Goal: Task Accomplishment & Management: Manage account settings

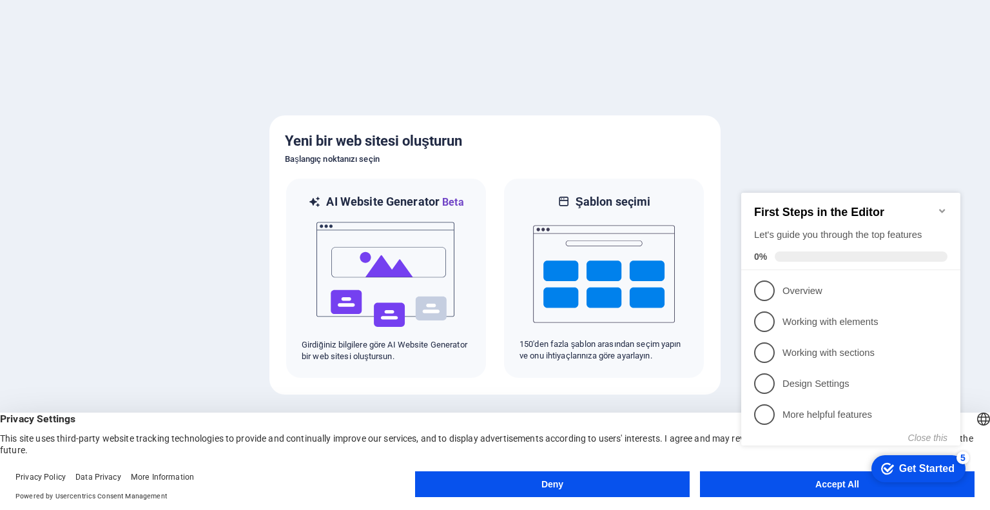
click at [946, 206] on icon "Minimize checklist" at bounding box center [942, 211] width 10 height 10
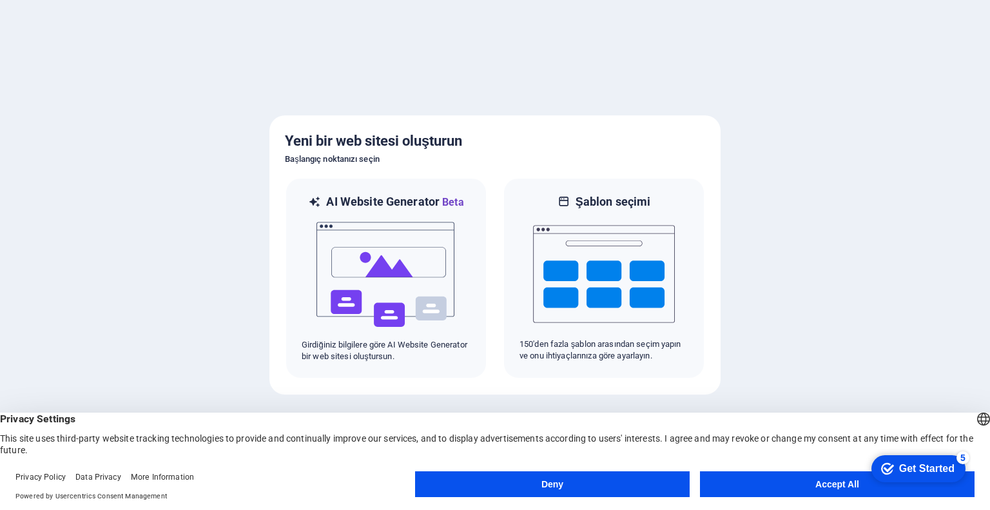
click at [786, 487] on button "Accept All" at bounding box center [837, 484] width 275 height 26
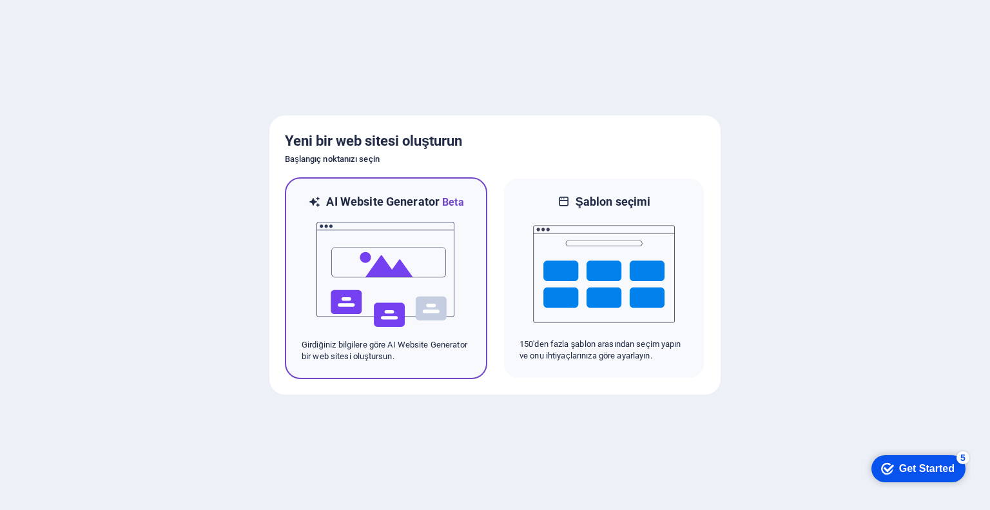
click at [409, 262] on img at bounding box center [386, 274] width 142 height 129
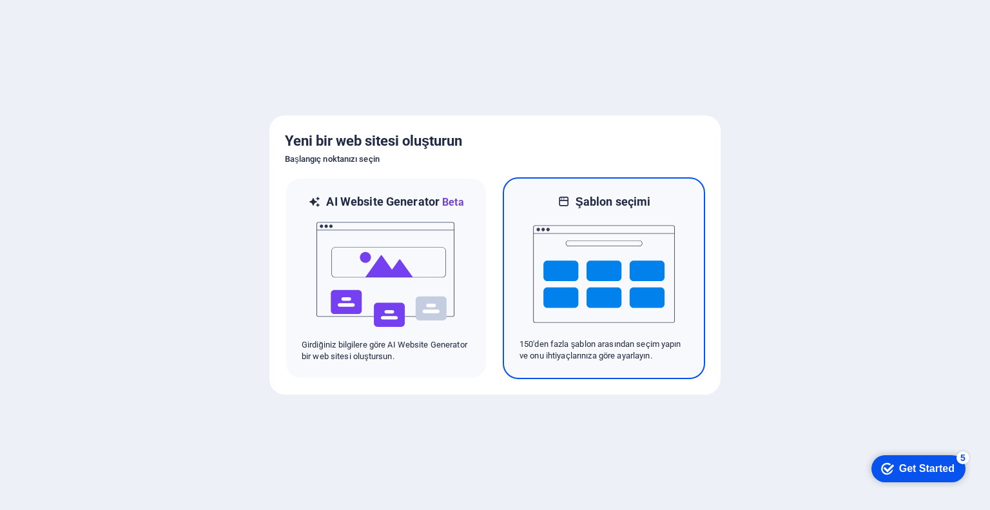
click at [572, 253] on img at bounding box center [604, 273] width 142 height 129
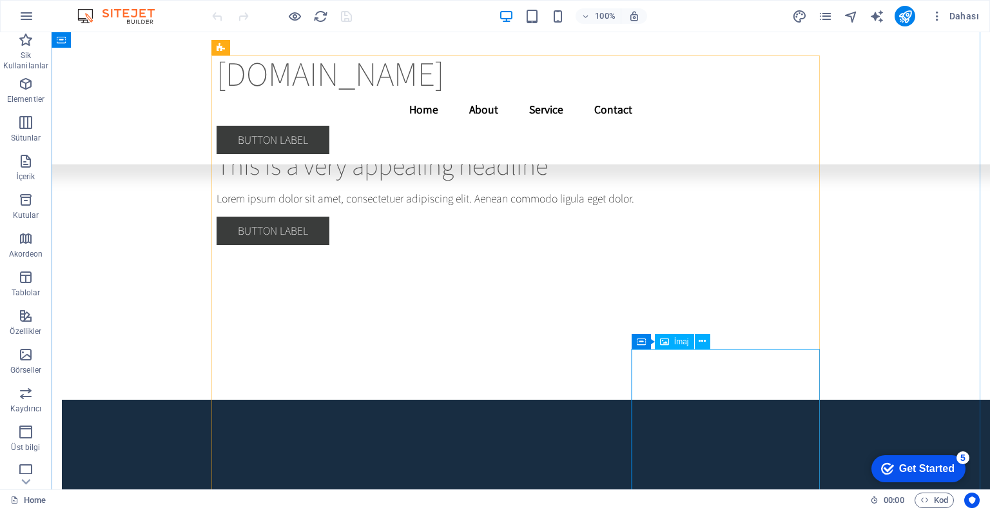
scroll to position [5107, 0]
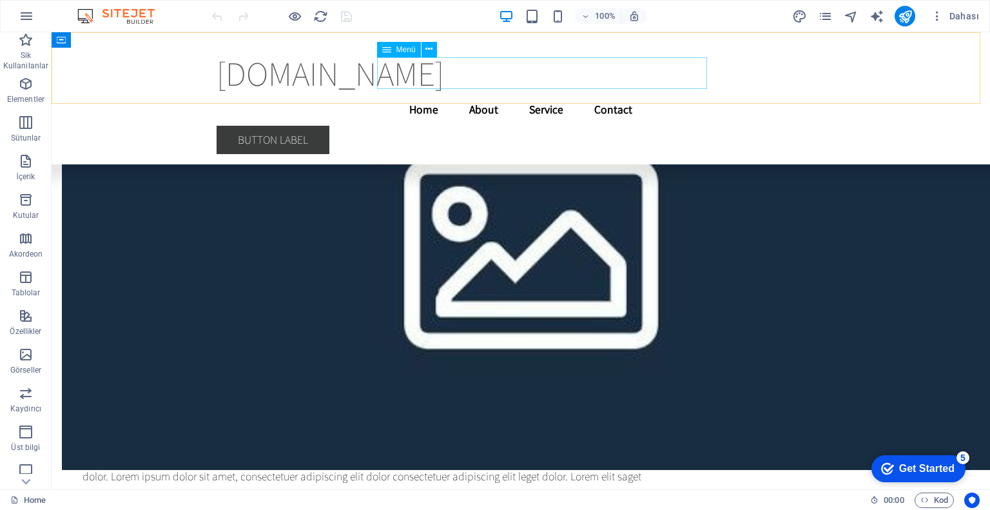
click at [562, 93] on nav "Home About Service Contact" at bounding box center [521, 109] width 608 height 32
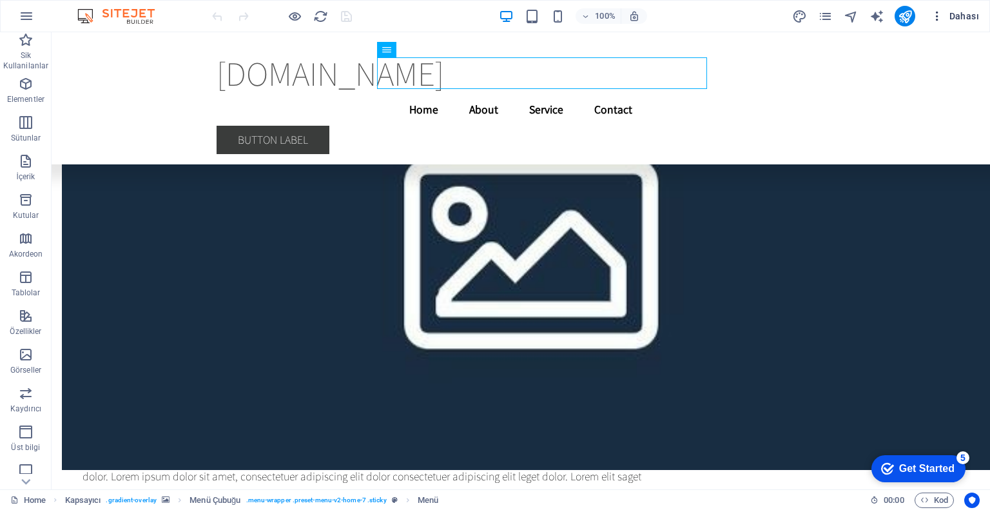
click at [937, 17] on icon "button" at bounding box center [937, 16] width 13 height 13
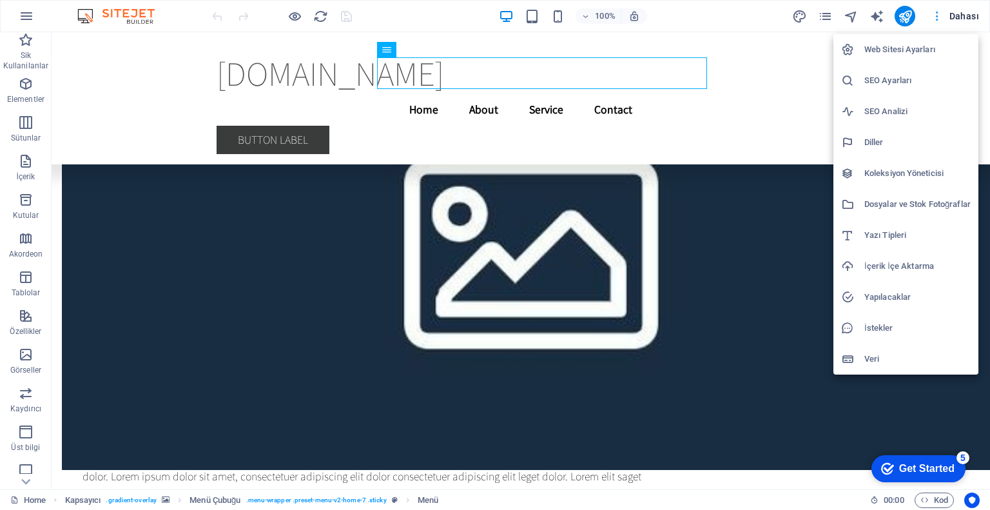
click at [937, 17] on div at bounding box center [495, 255] width 990 height 510
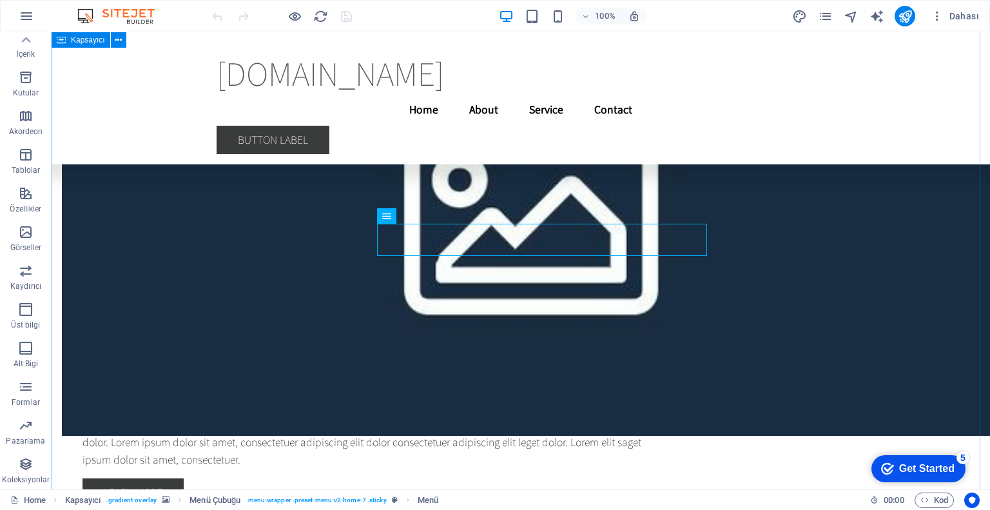
scroll to position [4646, 0]
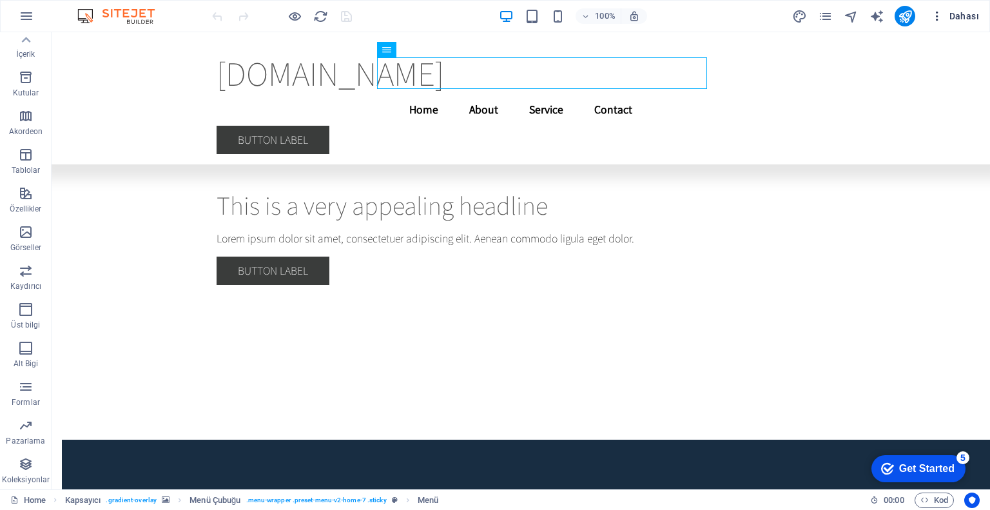
click at [939, 14] on icon "button" at bounding box center [937, 16] width 13 height 13
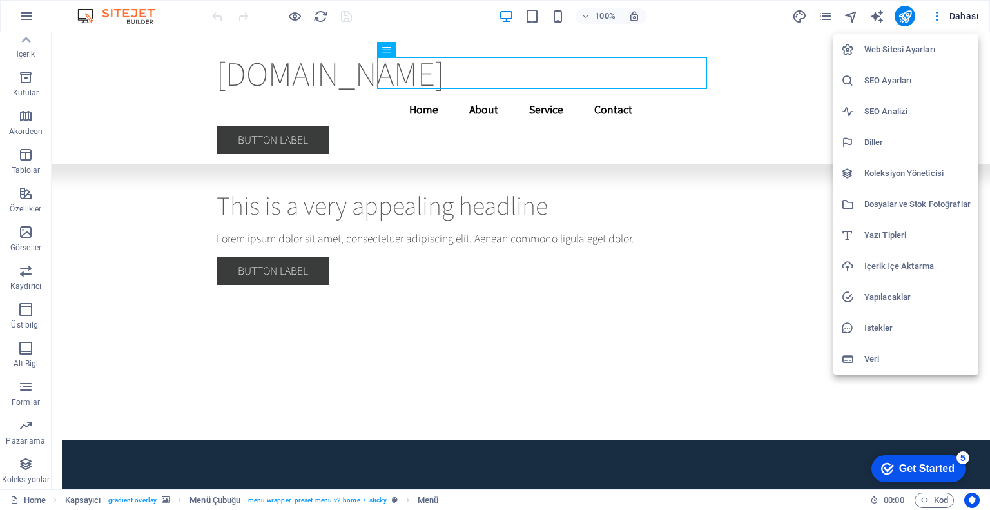
click at [943, 15] on div at bounding box center [495, 255] width 990 height 510
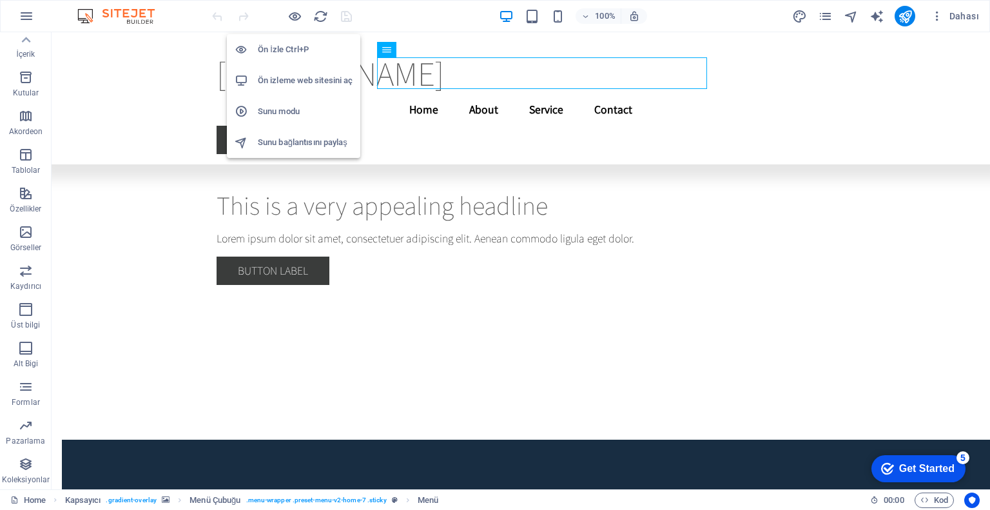
click at [289, 55] on h6 "Ön İzle Ctrl+P" at bounding box center [305, 49] width 95 height 15
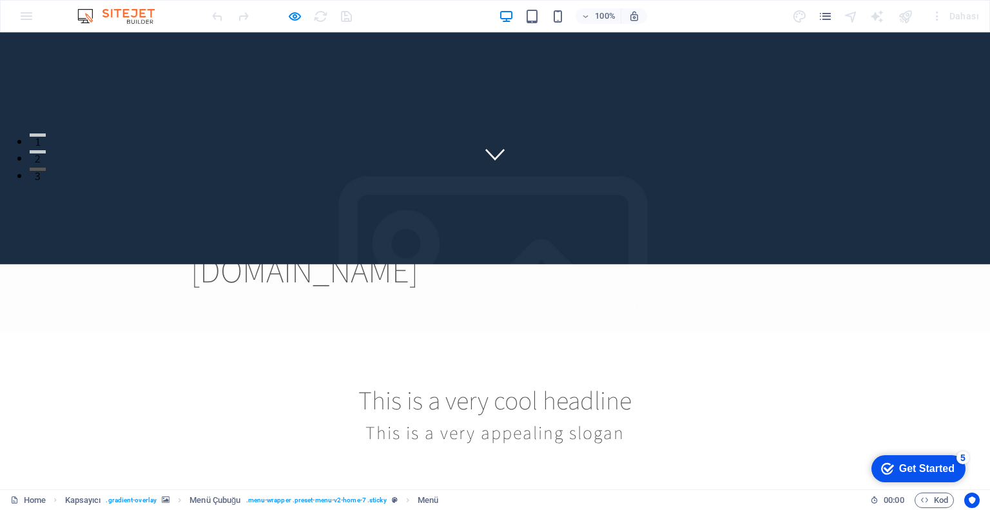
scroll to position [0, 0]
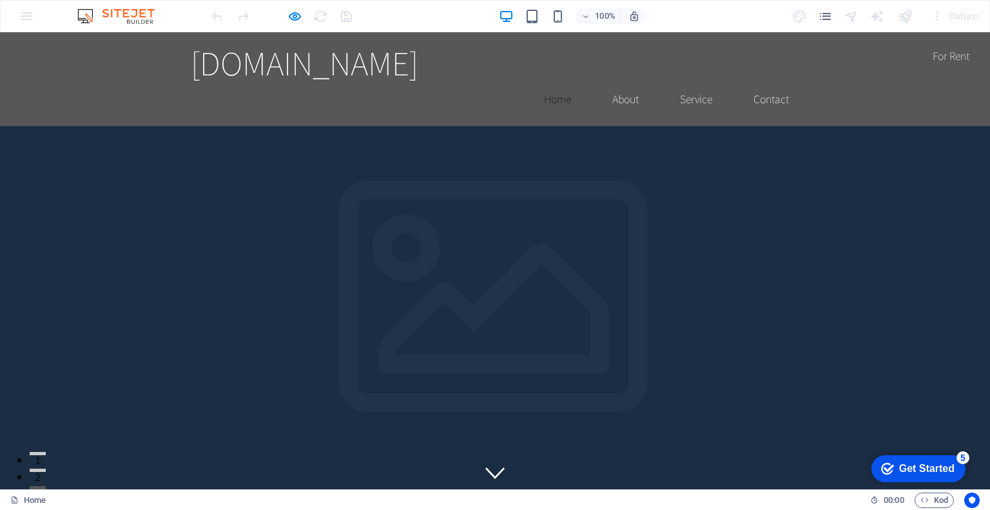
click at [550, 83] on link "Home" at bounding box center [558, 99] width 48 height 32
click at [616, 83] on link "About" at bounding box center [625, 99] width 47 height 32
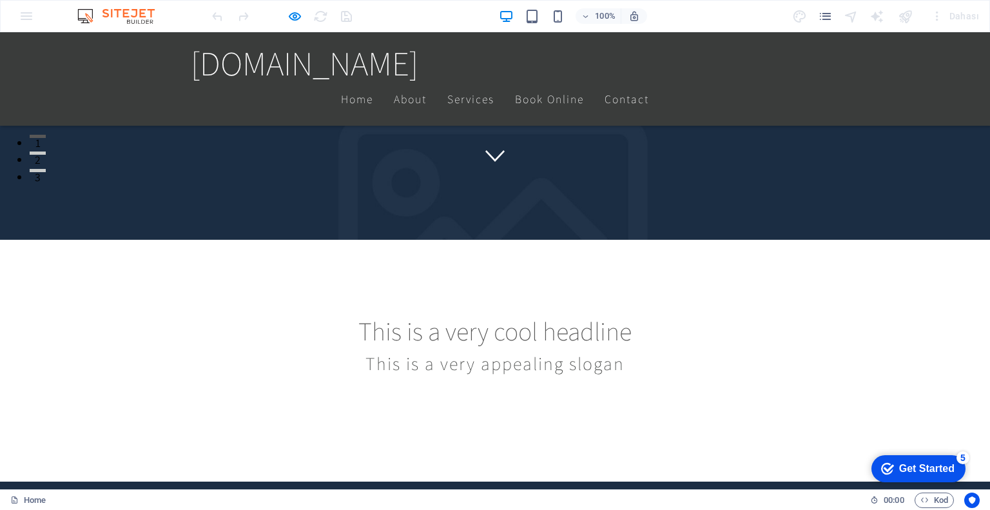
scroll to position [322, 0]
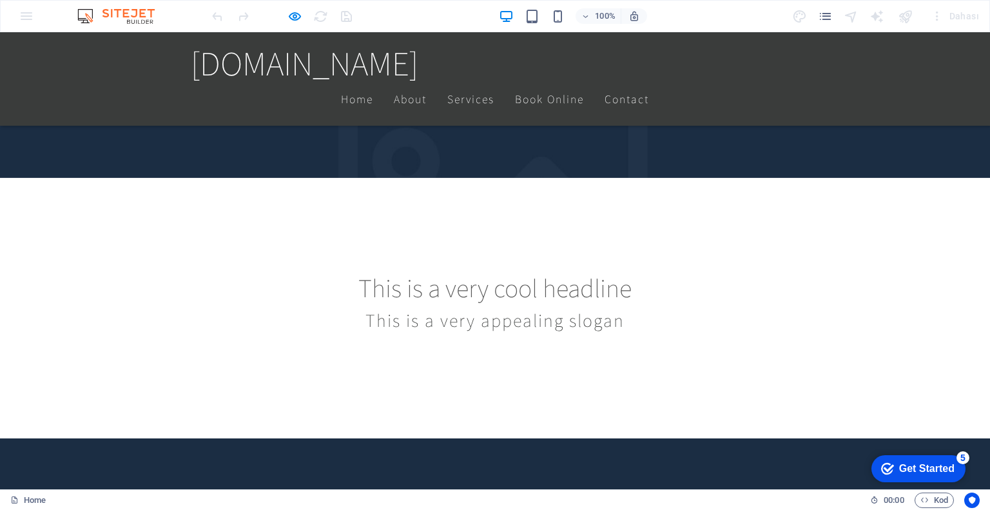
scroll to position [387, 0]
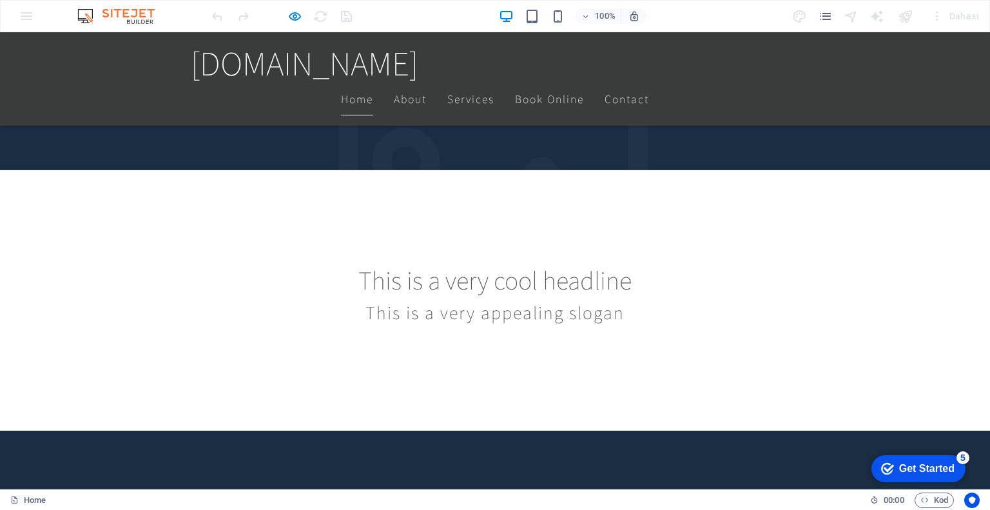
click at [373, 83] on link "Home" at bounding box center [357, 99] width 32 height 32
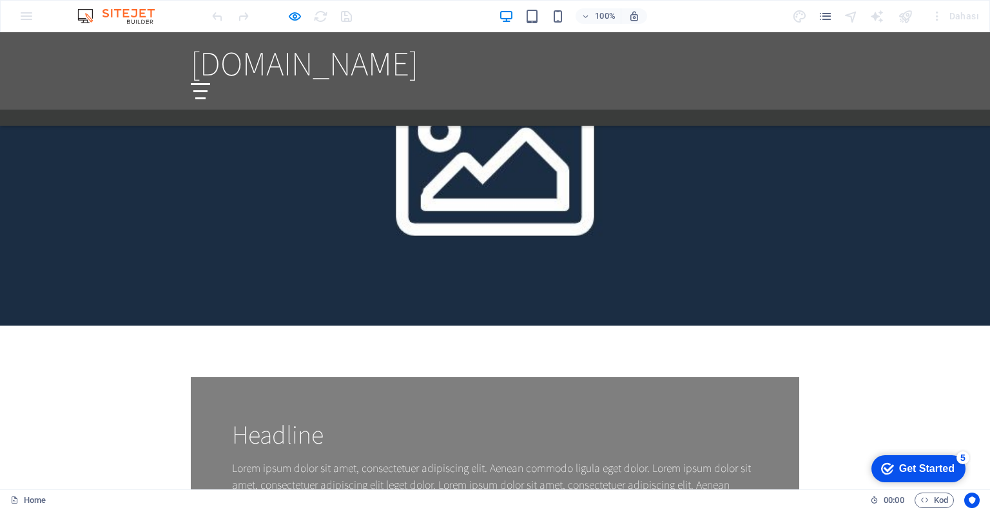
scroll to position [1173, 0]
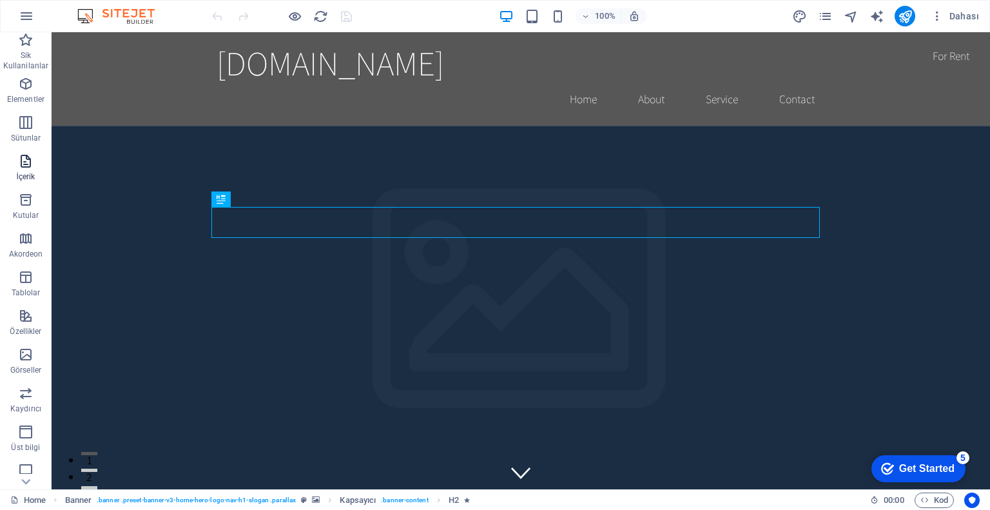
click at [35, 165] on span "İçerik" at bounding box center [26, 168] width 52 height 31
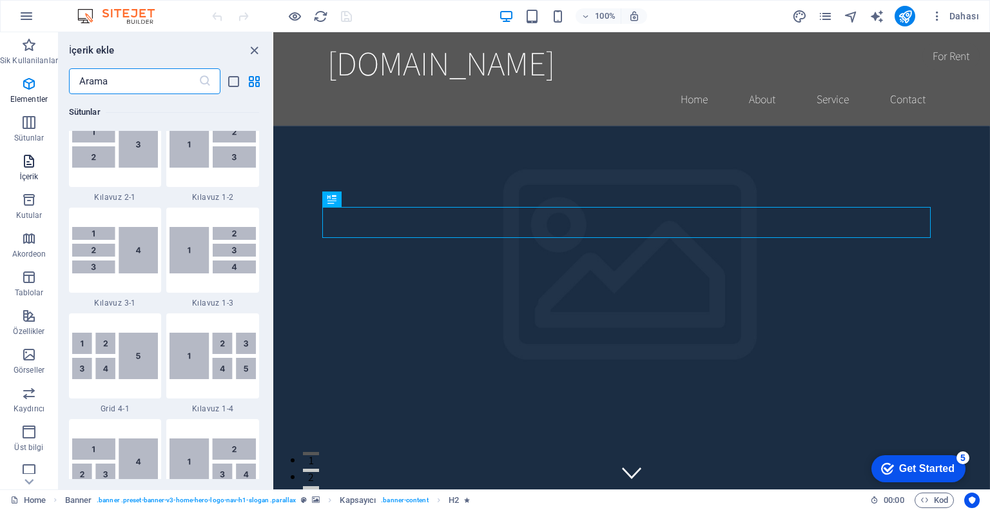
scroll to position [2255, 0]
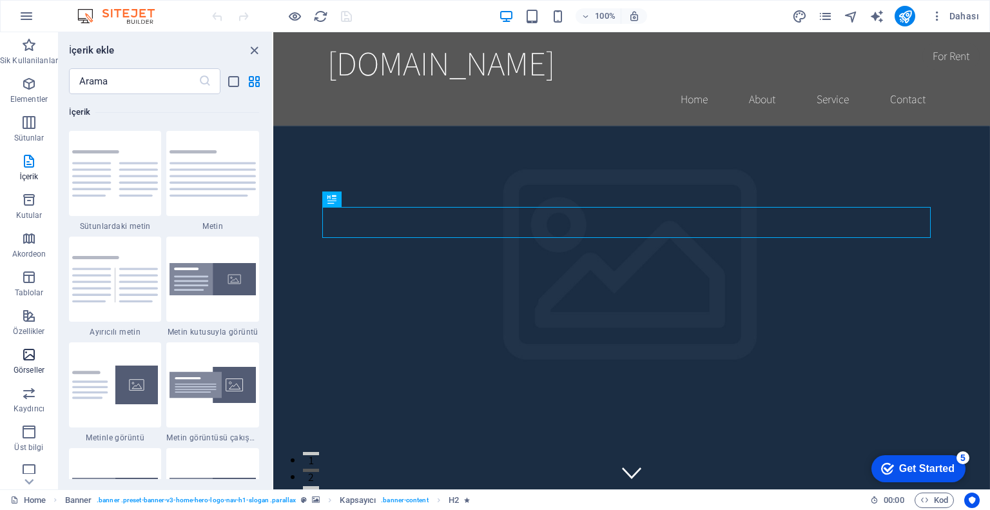
click at [35, 355] on icon "button" at bounding box center [28, 354] width 15 height 15
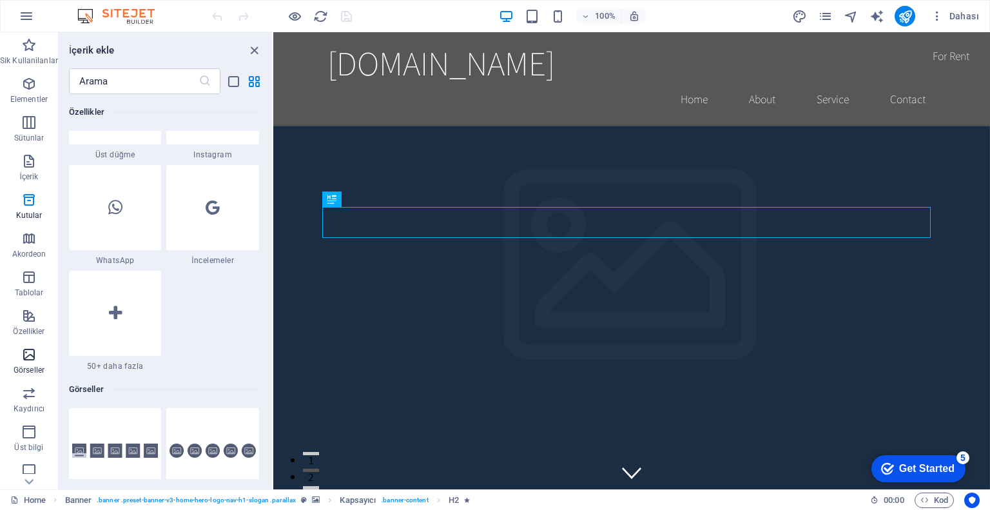
scroll to position [6536, 0]
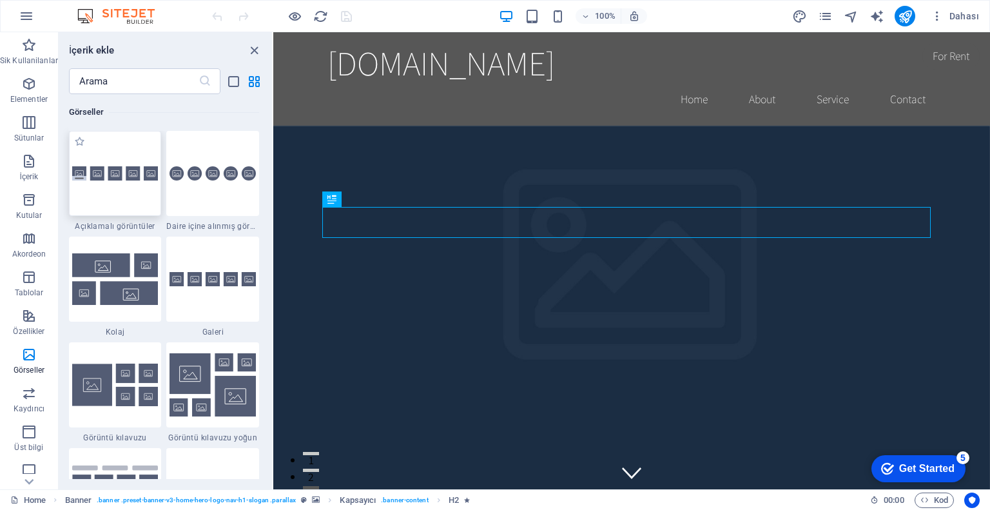
click at [134, 186] on div at bounding box center [115, 173] width 93 height 85
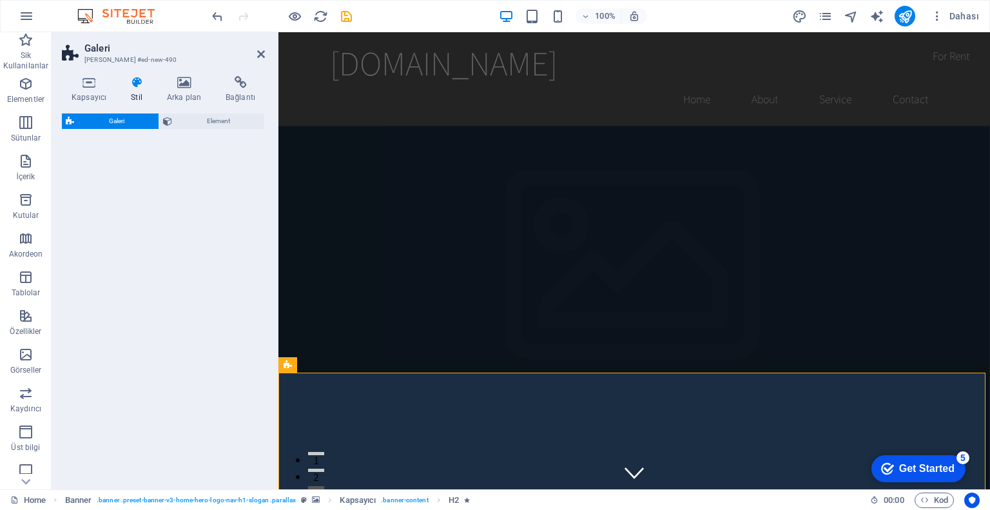
select select "rem"
select select "preset-gallery-v3-captions"
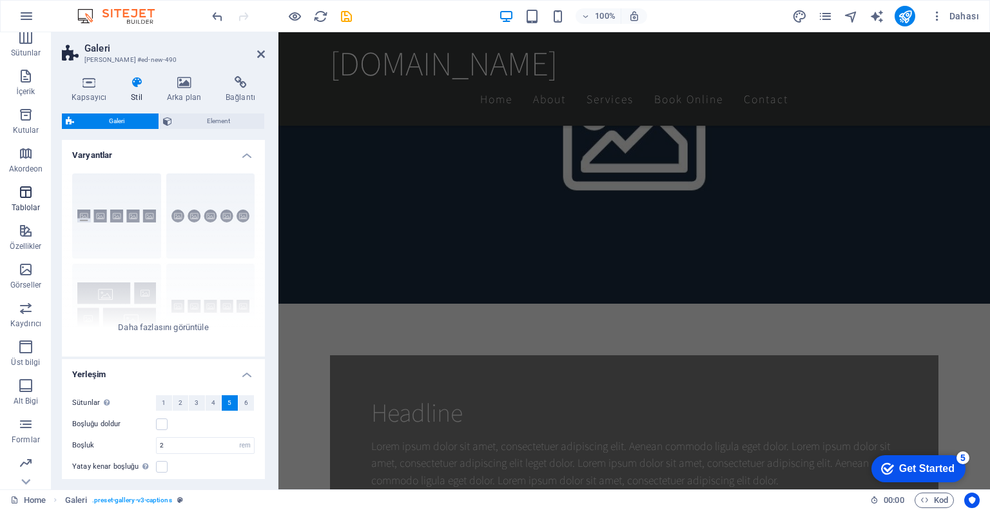
scroll to position [122, 0]
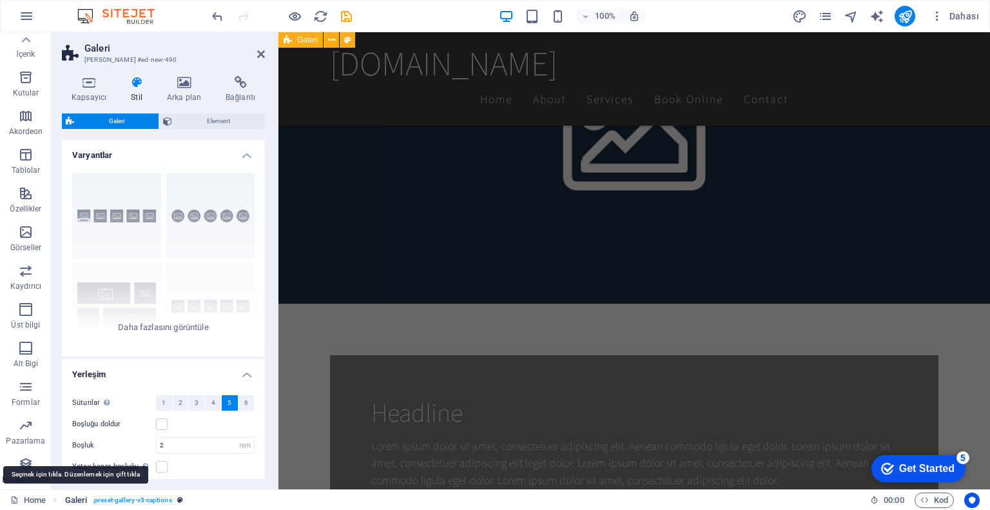
click at [71, 498] on span "Galeri" at bounding box center [76, 499] width 23 height 15
click at [28, 500] on link "Home" at bounding box center [27, 499] width 35 height 15
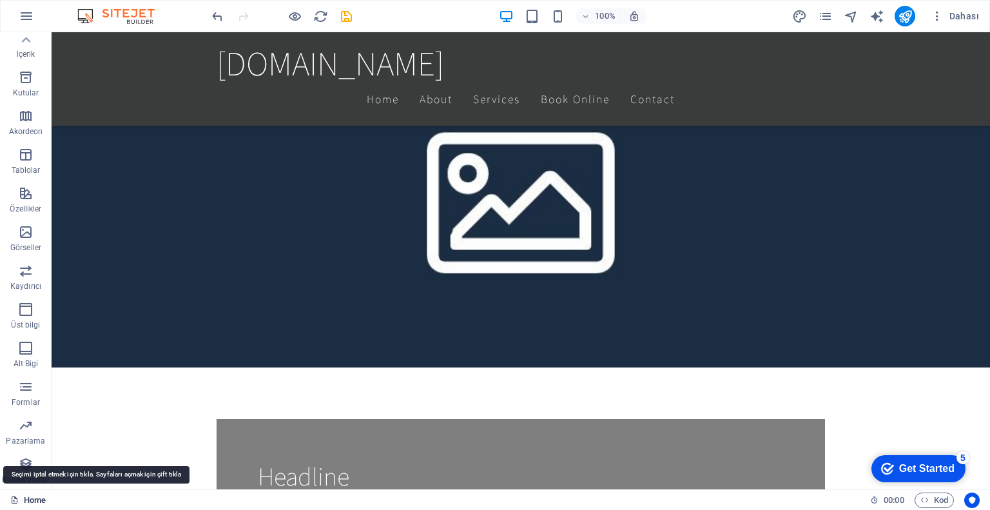
scroll to position [209, 0]
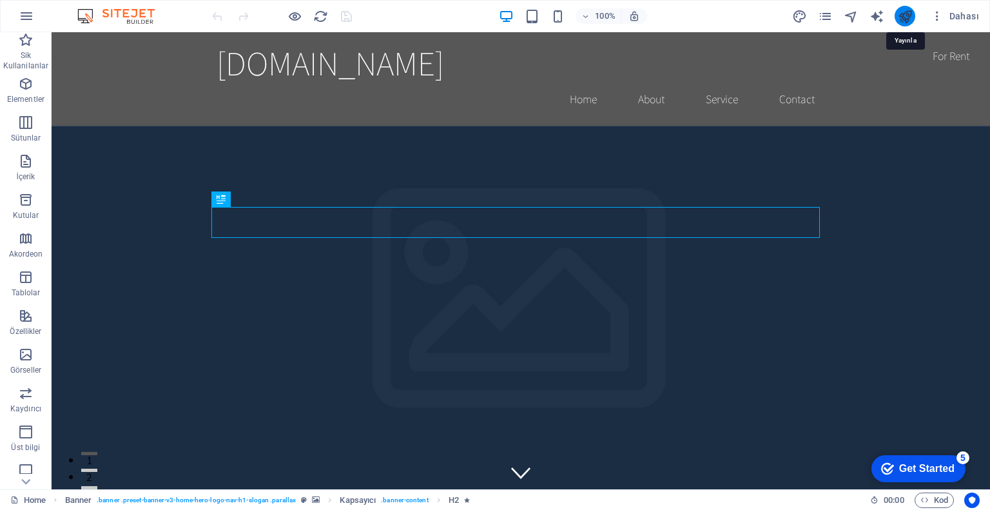
click at [911, 13] on icon "publish" at bounding box center [905, 16] width 15 height 15
click at [827, 15] on icon "pages" at bounding box center [825, 16] width 15 height 15
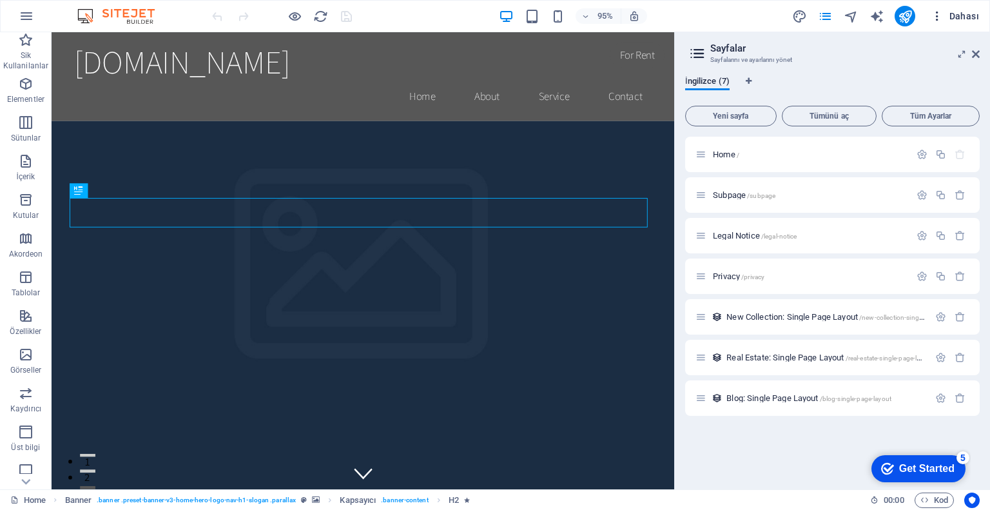
click at [934, 16] on icon "button" at bounding box center [937, 16] width 13 height 13
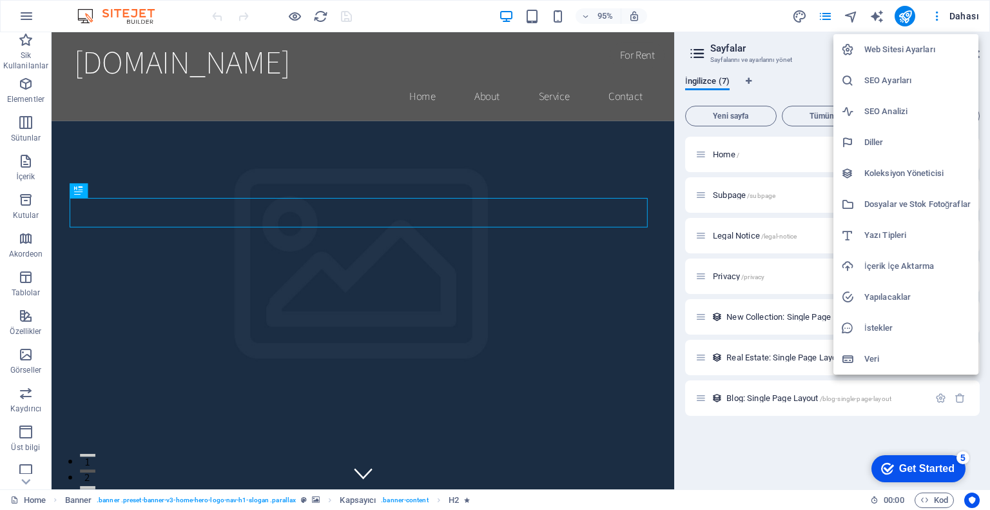
click at [939, 17] on div at bounding box center [495, 255] width 990 height 510
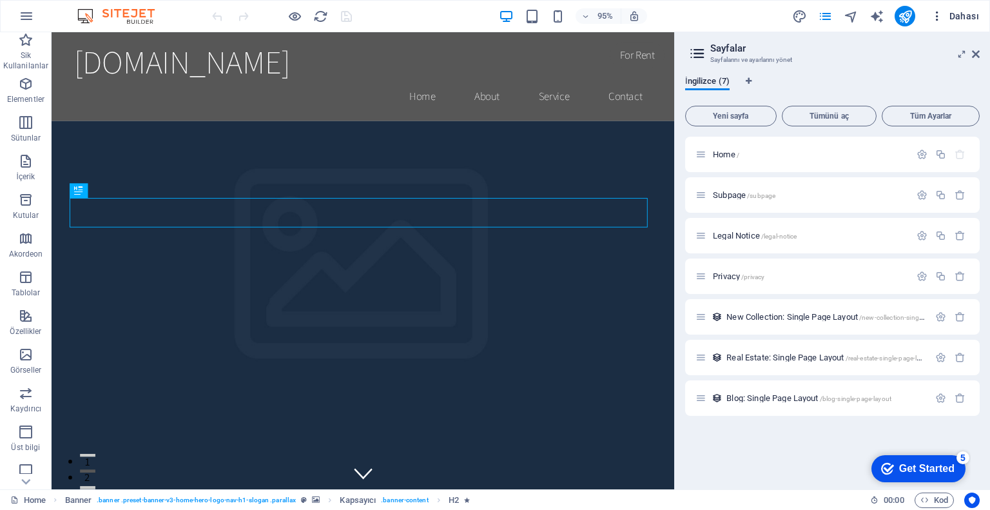
click at [958, 15] on span "Dahası" at bounding box center [955, 16] width 48 height 13
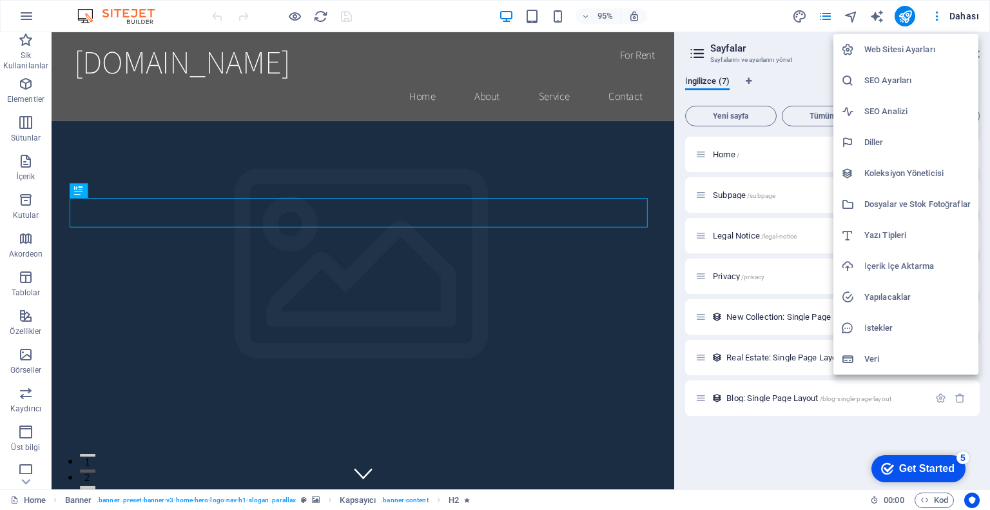
click at [939, 19] on div at bounding box center [495, 255] width 990 height 510
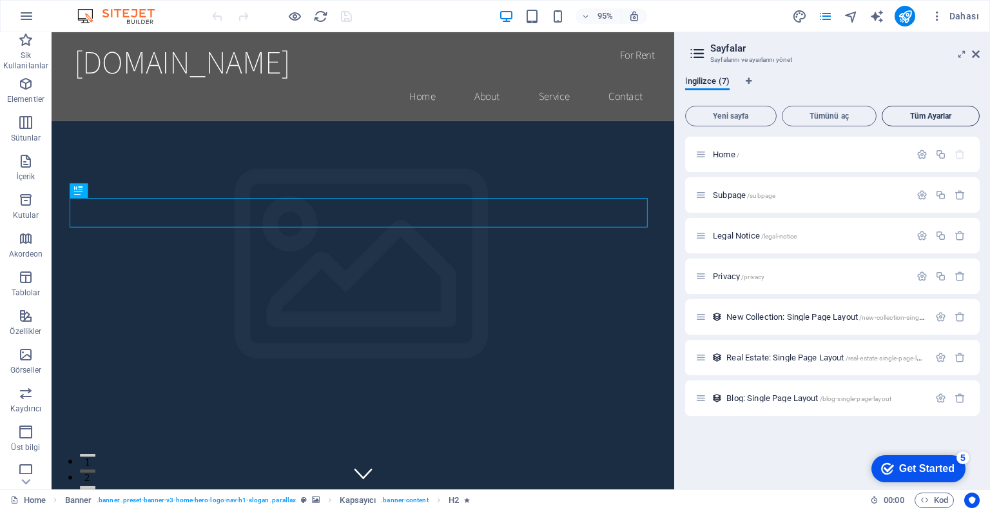
click at [915, 115] on span "Tüm Ayarlar" at bounding box center [931, 116] width 86 height 8
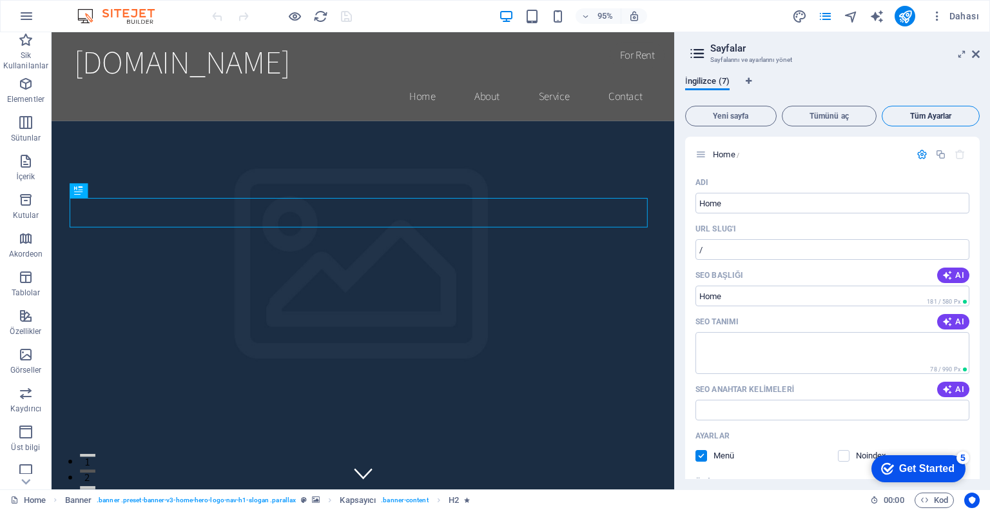
scroll to position [2125, 0]
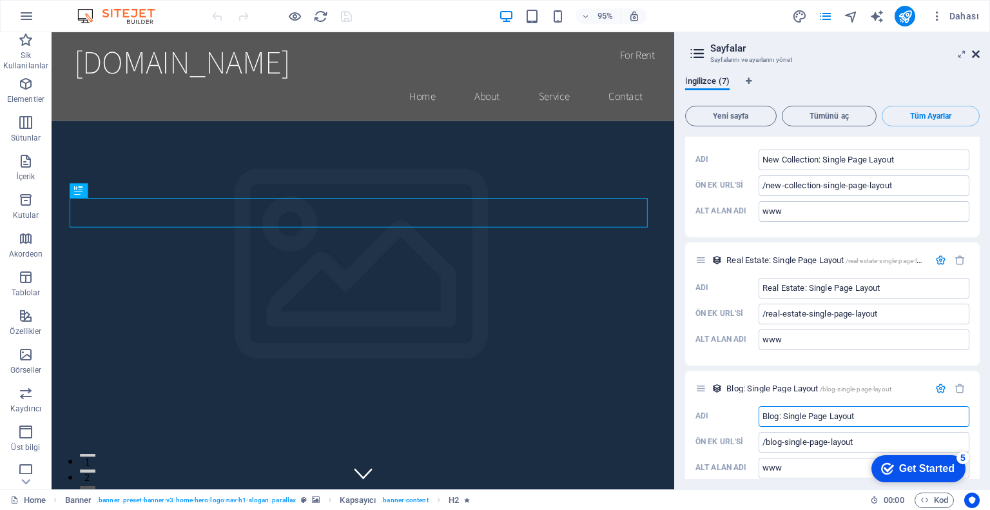
click at [977, 57] on icon at bounding box center [976, 54] width 8 height 10
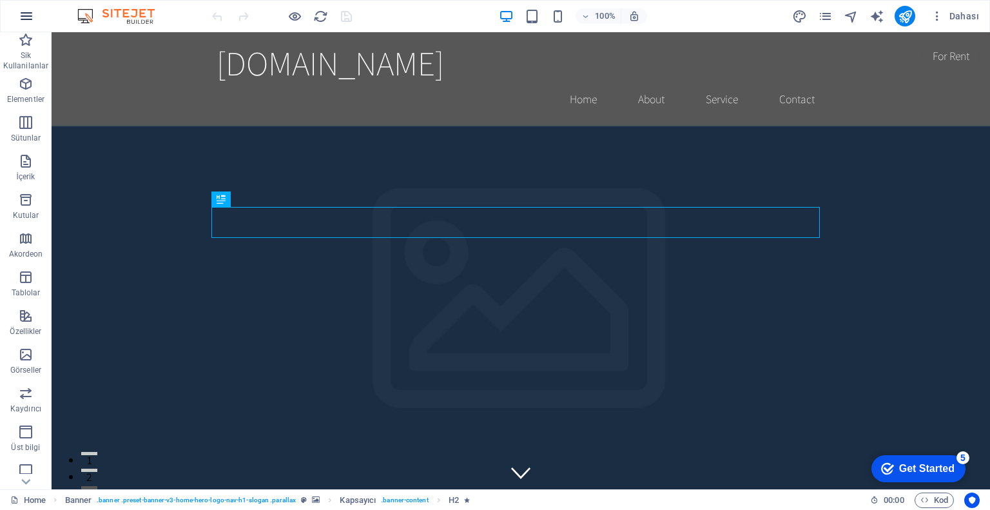
click at [27, 17] on icon "button" at bounding box center [26, 15] width 15 height 15
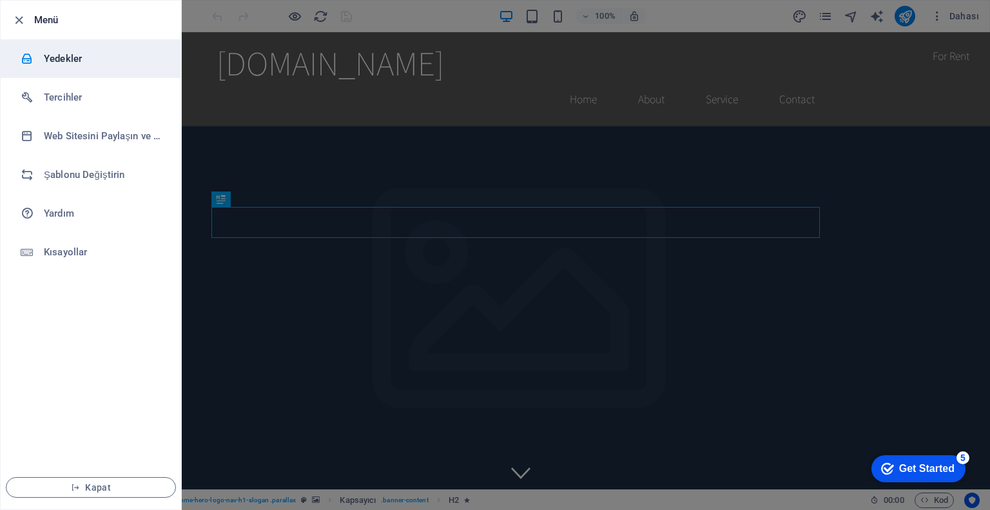
click at [73, 61] on h6 "Yedekler" at bounding box center [103, 58] width 119 height 15
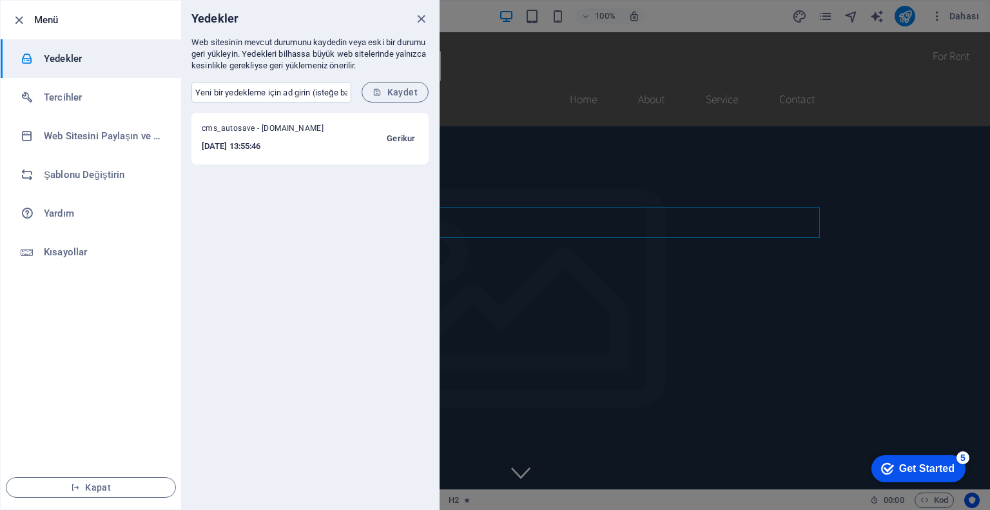
click at [399, 139] on span "Gerikur" at bounding box center [401, 138] width 28 height 15
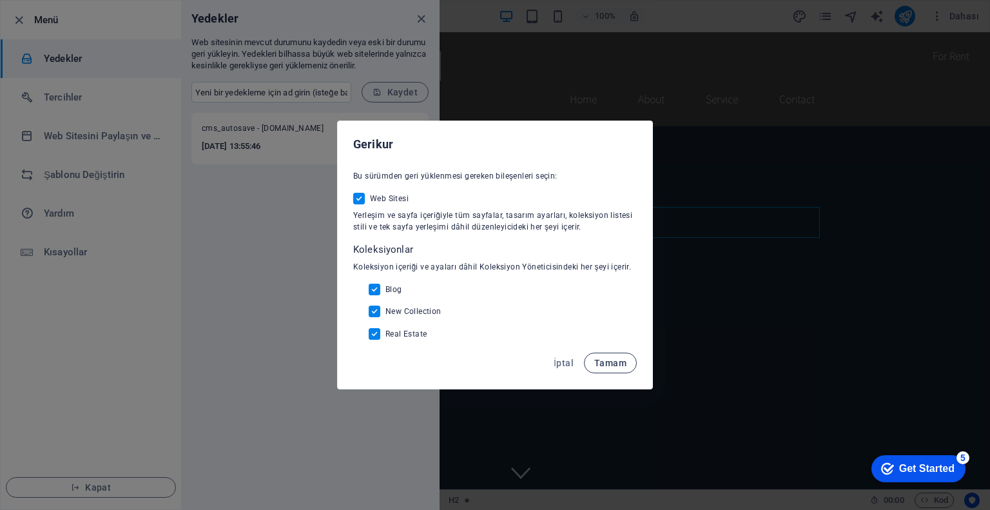
click at [611, 365] on span "Tamam" at bounding box center [610, 363] width 32 height 10
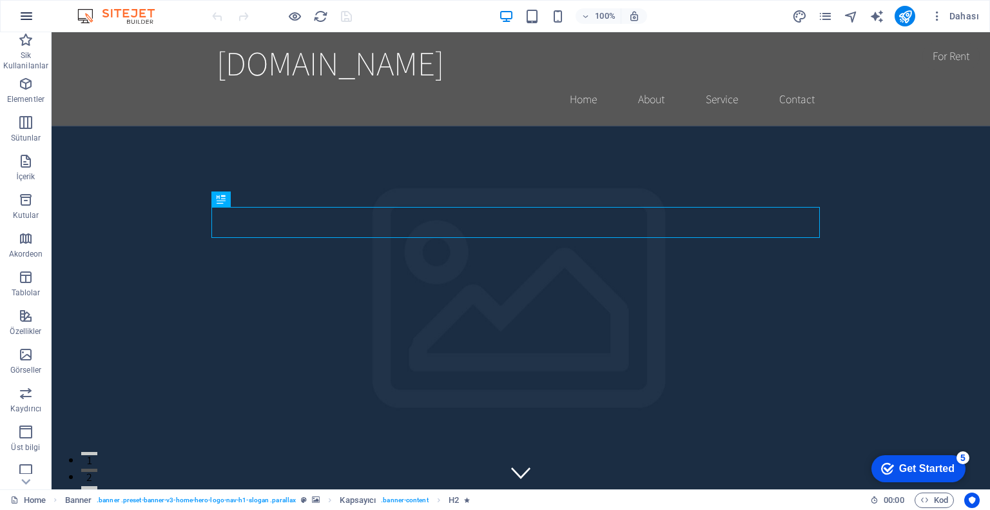
click at [25, 17] on icon "button" at bounding box center [26, 15] width 15 height 15
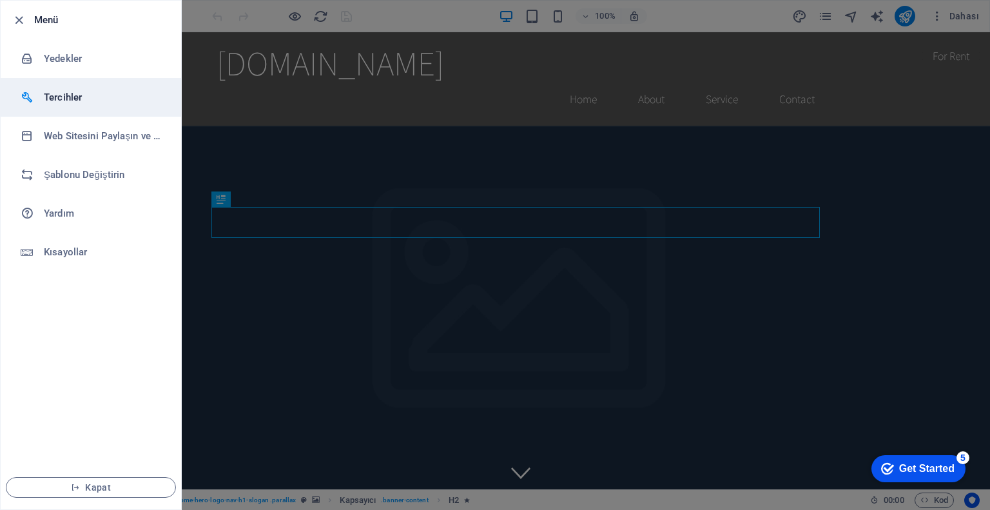
click at [109, 95] on h6 "Tercihler" at bounding box center [103, 97] width 119 height 15
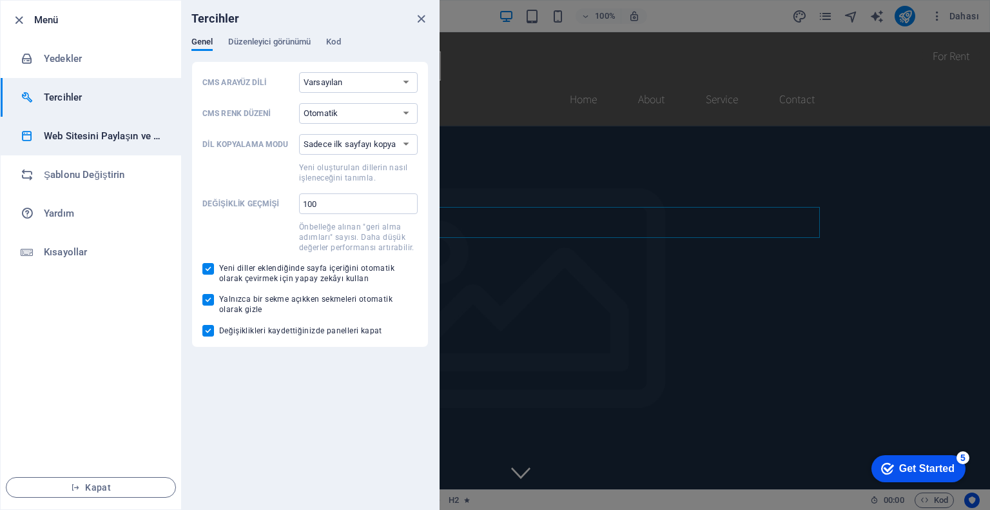
click at [111, 122] on li "Web Sitesini Paylaşın ve [GEOGRAPHIC_DATA]" at bounding box center [91, 136] width 180 height 39
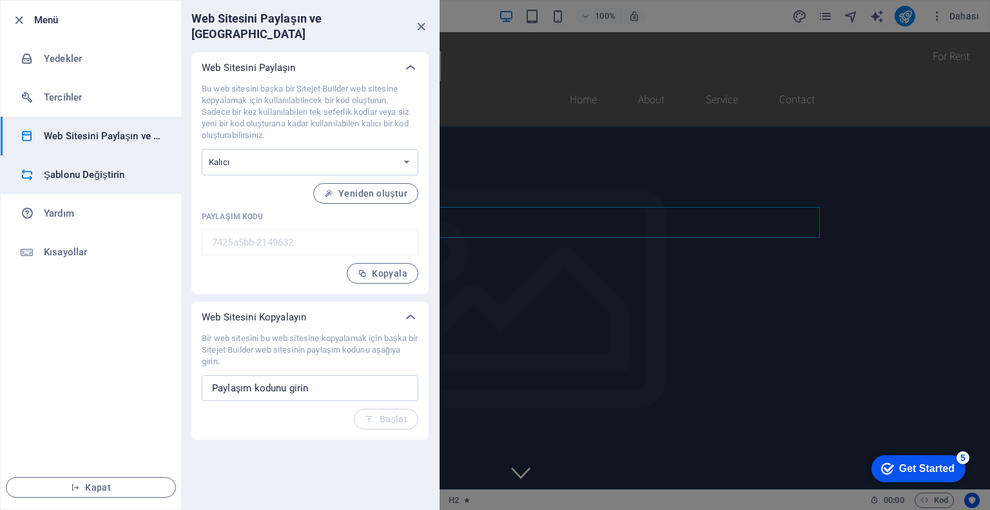
click at [111, 175] on h6 "Şablonu Değiştirin" at bounding box center [103, 174] width 119 height 15
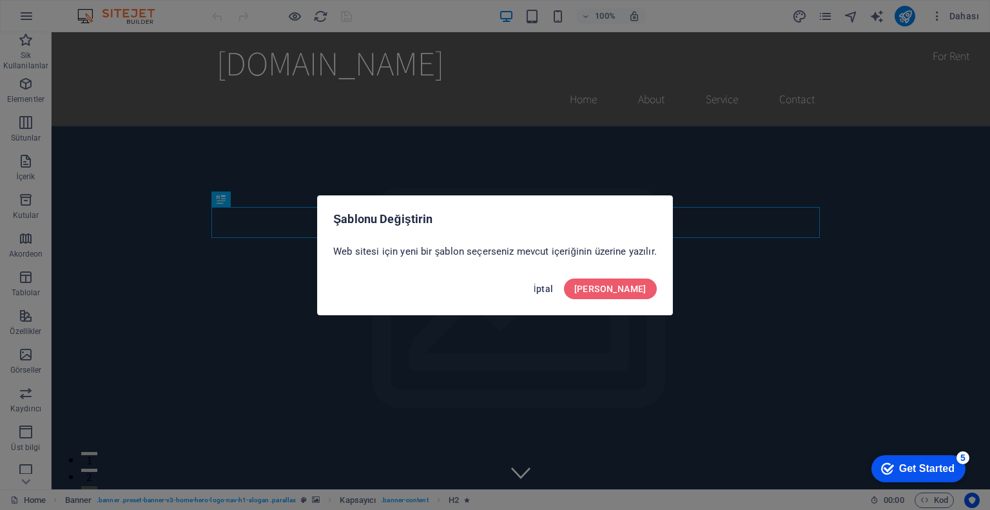
drag, startPoint x: 587, startPoint y: 296, endPoint x: 467, endPoint y: 230, distance: 136.7
click at [559, 296] on button "İptal" at bounding box center [544, 288] width 30 height 21
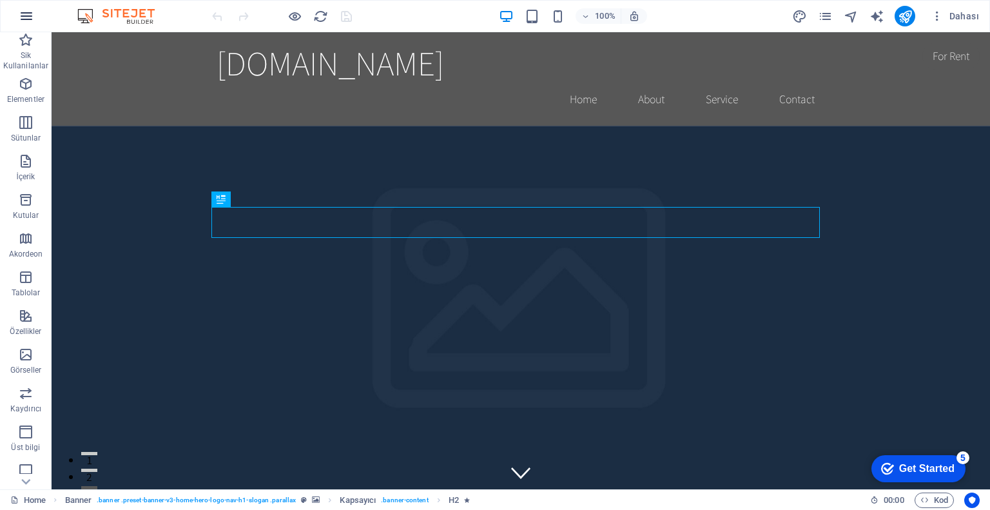
click at [26, 15] on icon "button" at bounding box center [26, 15] width 15 height 15
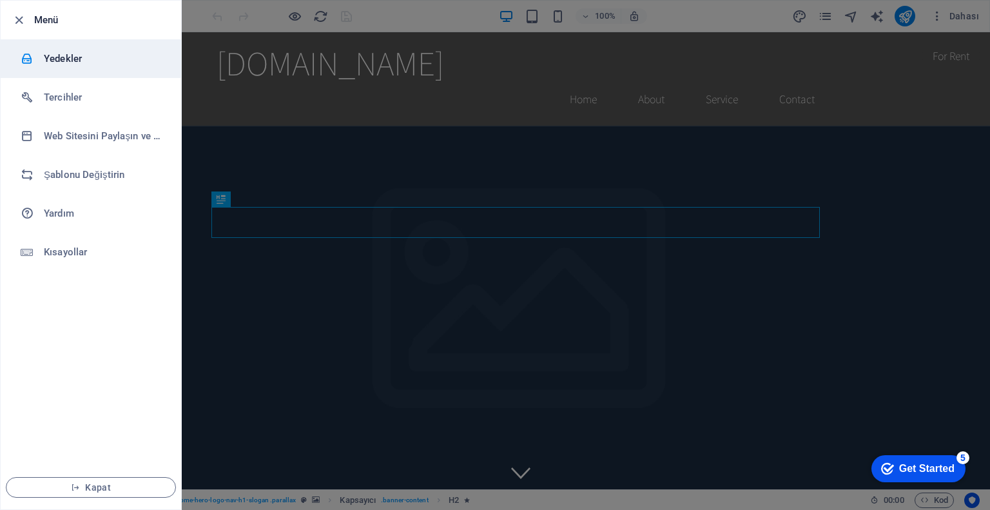
click at [86, 68] on li "Yedekler" at bounding box center [91, 58] width 180 height 39
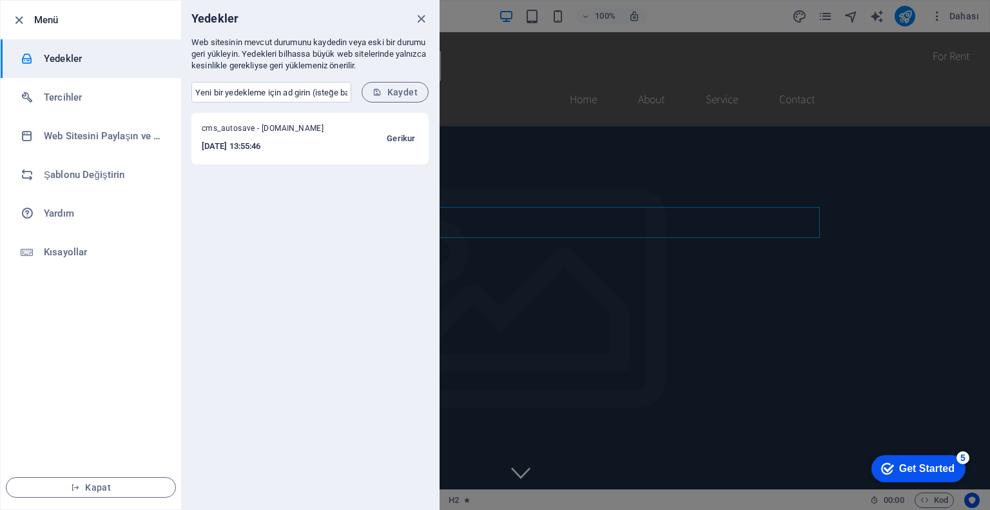
click at [395, 137] on span "Gerikur" at bounding box center [401, 138] width 28 height 15
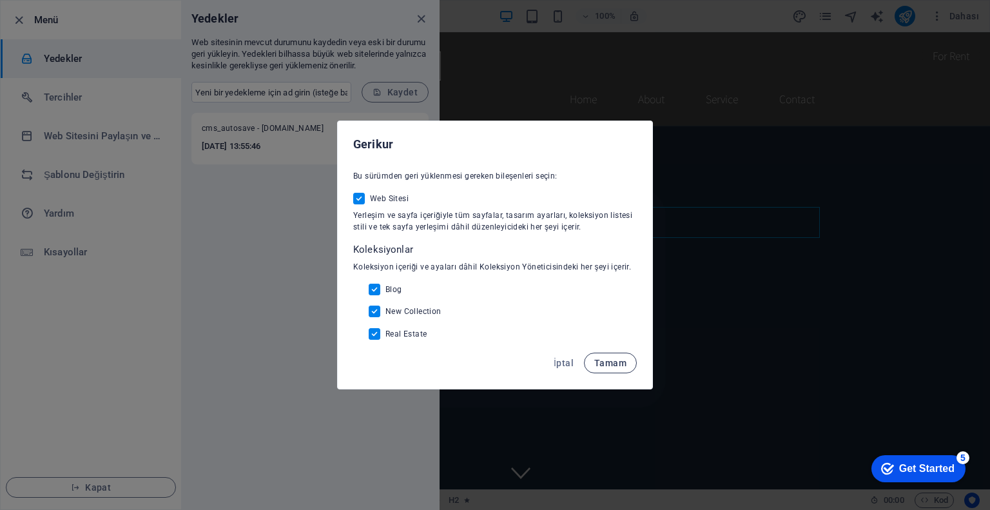
click at [609, 364] on span "Tamam" at bounding box center [610, 363] width 32 height 10
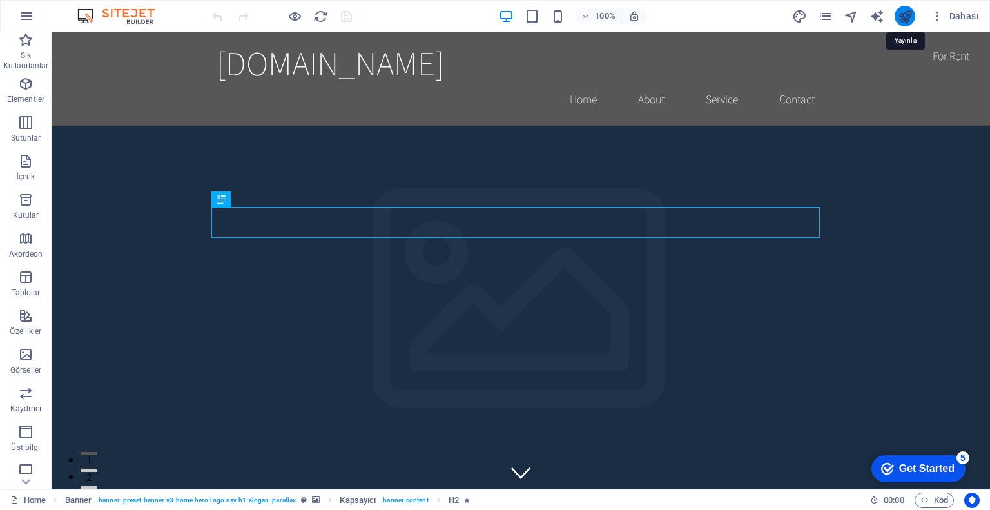
click at [908, 19] on icon "publish" at bounding box center [905, 16] width 15 height 15
click at [831, 20] on icon "pages" at bounding box center [825, 16] width 15 height 15
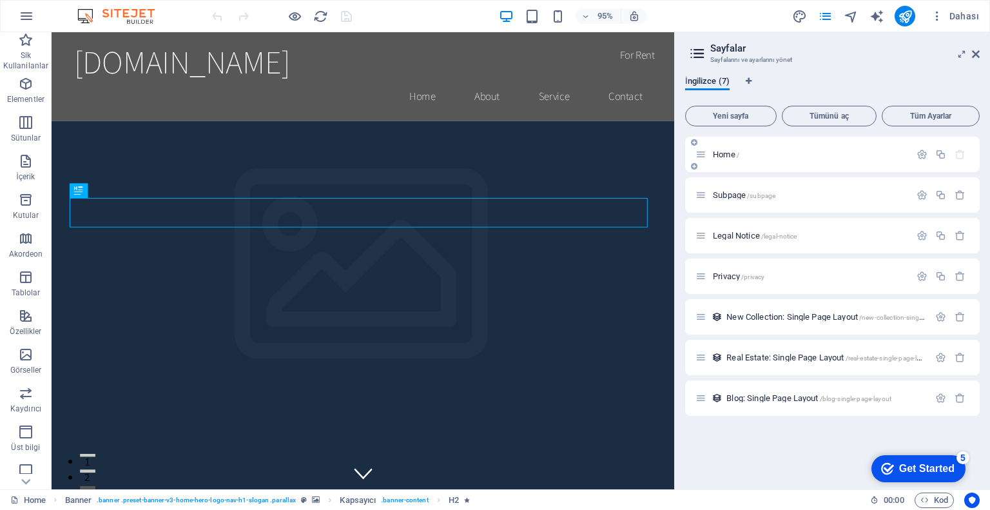
click at [773, 154] on p "Home /" at bounding box center [809, 154] width 193 height 8
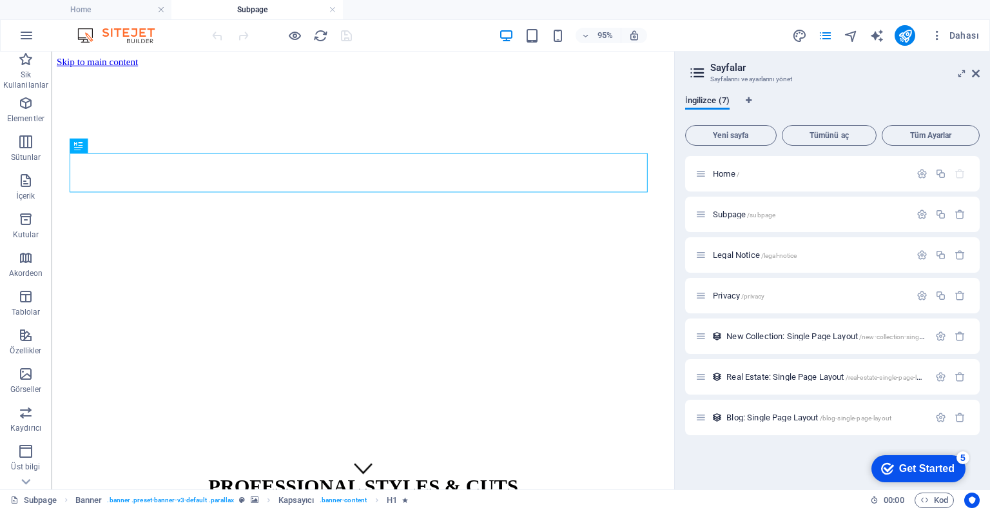
click at [822, 275] on div "Home / Subpage /subpage Legal Notice /legal-notice Privacy /privacy New Collect…" at bounding box center [832, 295] width 295 height 279
click at [764, 329] on div "New Collection: Single Page Layout /new-collection-single-page-layout" at bounding box center [811, 336] width 233 height 15
click at [771, 339] on span "New Collection: Single Page Layout /new-collection-single-page-layout" at bounding box center [842, 336] width 233 height 10
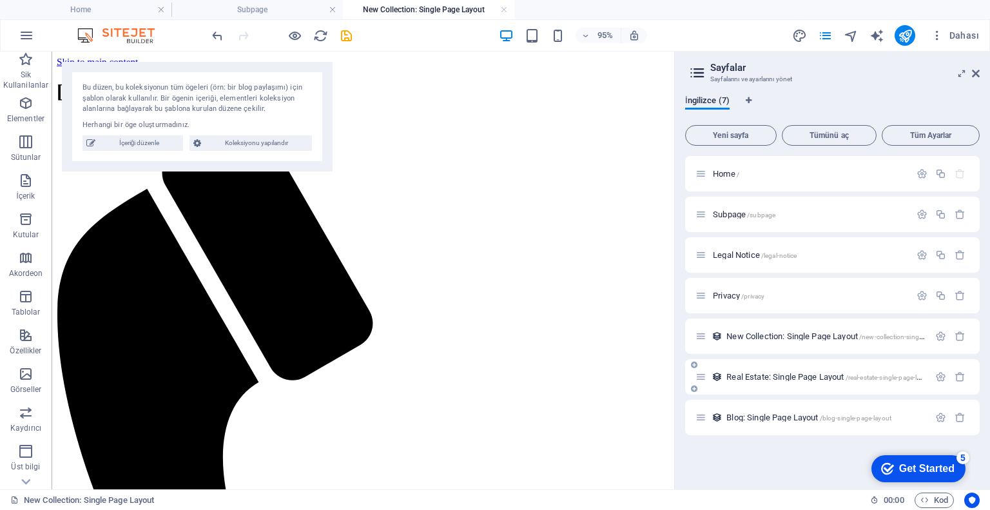
click at [789, 376] on span "Real Estate: Single Page Layout /real-estate-single-page-layout" at bounding box center [829, 377] width 207 height 10
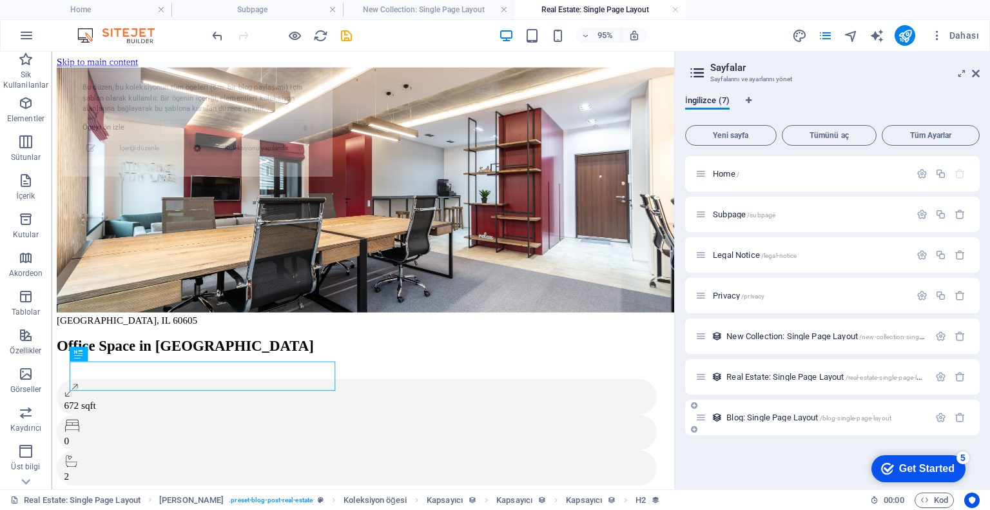
select select "68b58a9f371e7b4d5f052fc7"
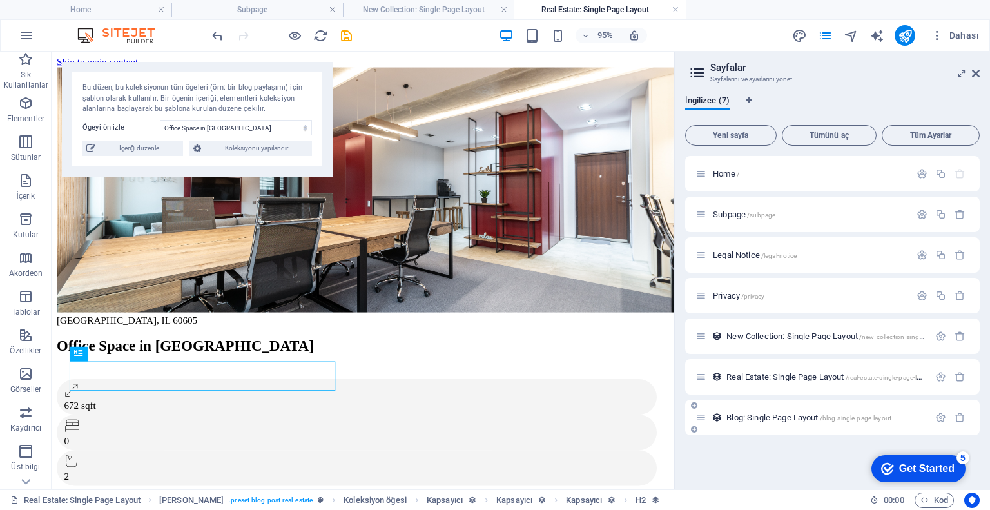
click at [781, 416] on span "Blog: Single Page Layout /blog-single-page-layout" at bounding box center [808, 418] width 165 height 10
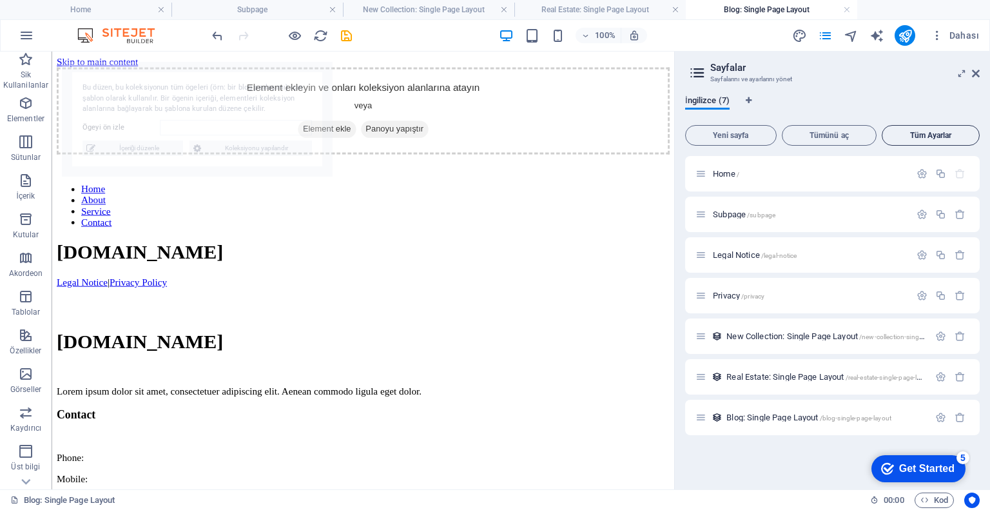
select select "68b58a9e371e7b4d5f052fc0"
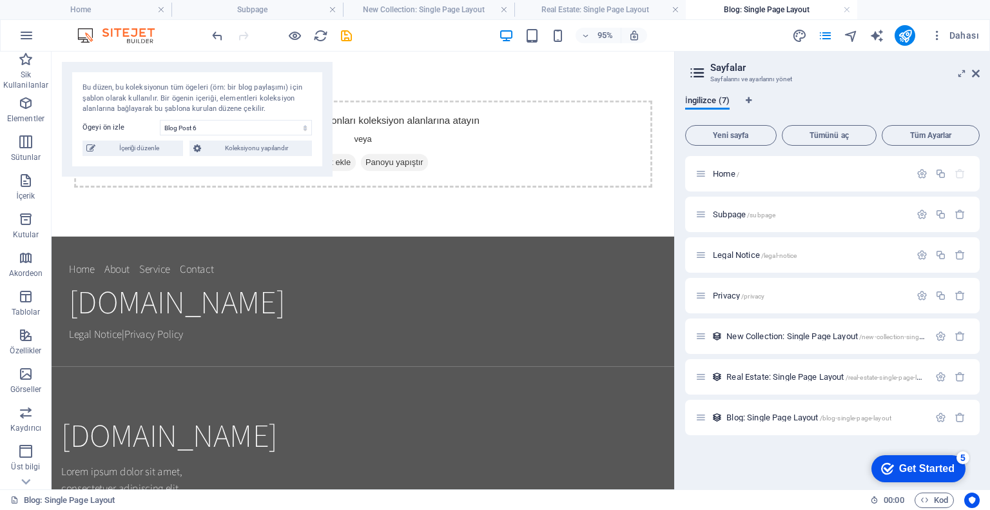
click at [701, 73] on icon at bounding box center [697, 73] width 19 height 18
click at [749, 101] on icon "Dil Sekmeleri" at bounding box center [749, 101] width 6 height 8
select select "72"
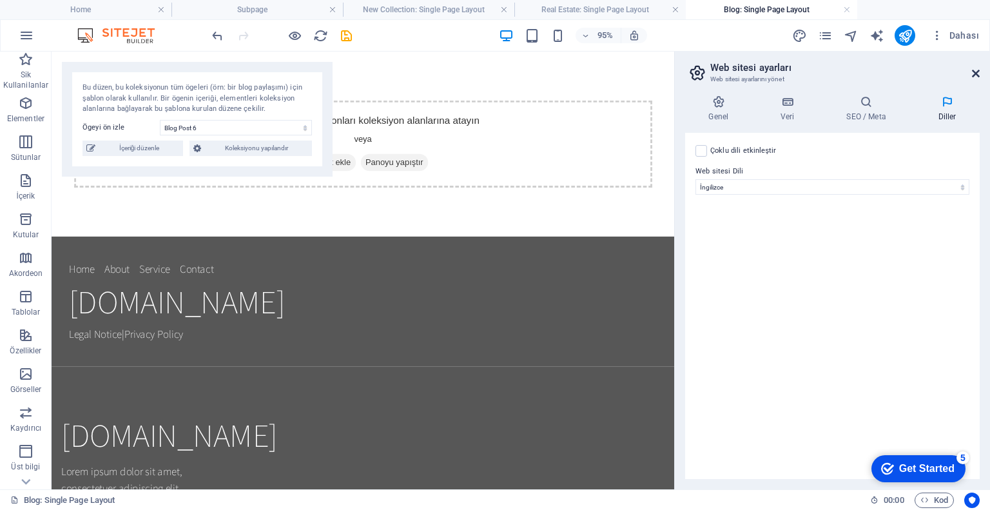
click at [976, 72] on icon at bounding box center [976, 73] width 8 height 10
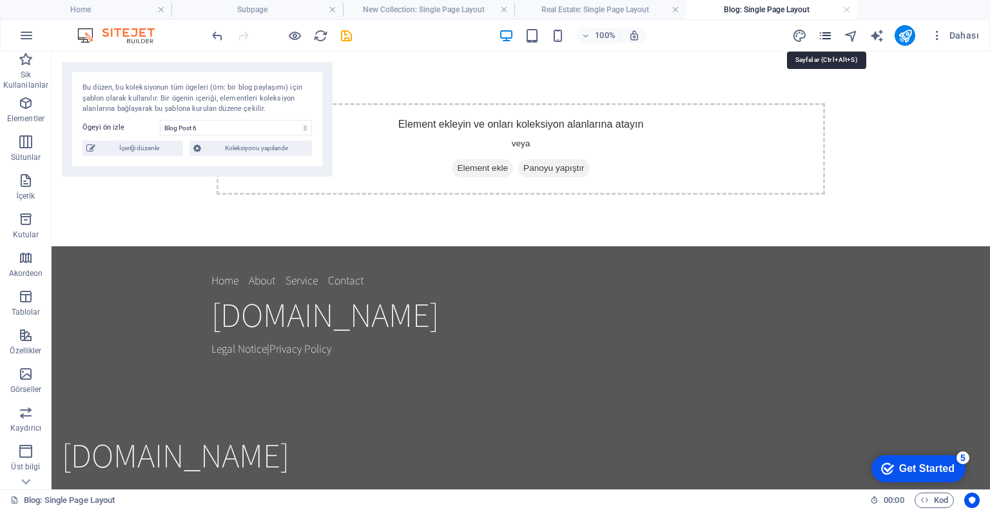
click at [831, 35] on icon "pages" at bounding box center [825, 35] width 15 height 15
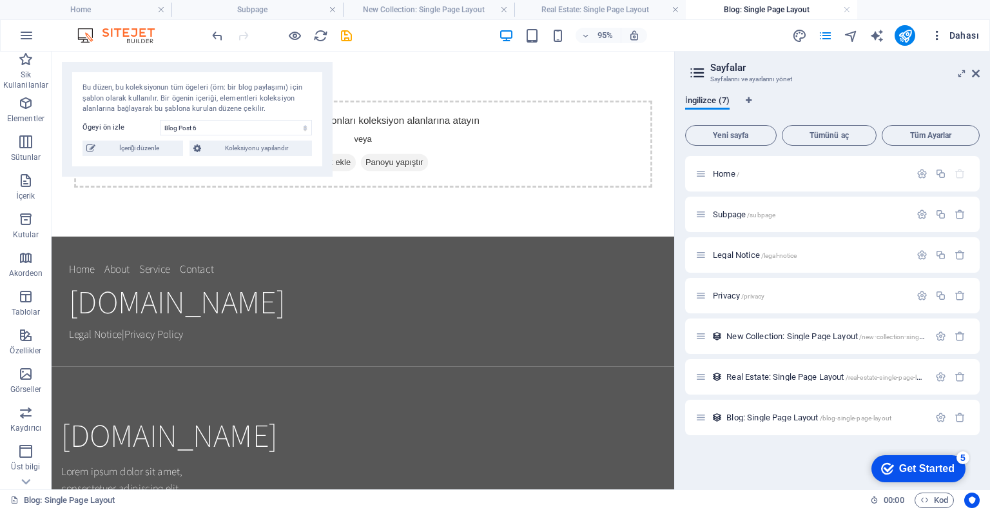
click at [940, 33] on icon "button" at bounding box center [937, 35] width 13 height 13
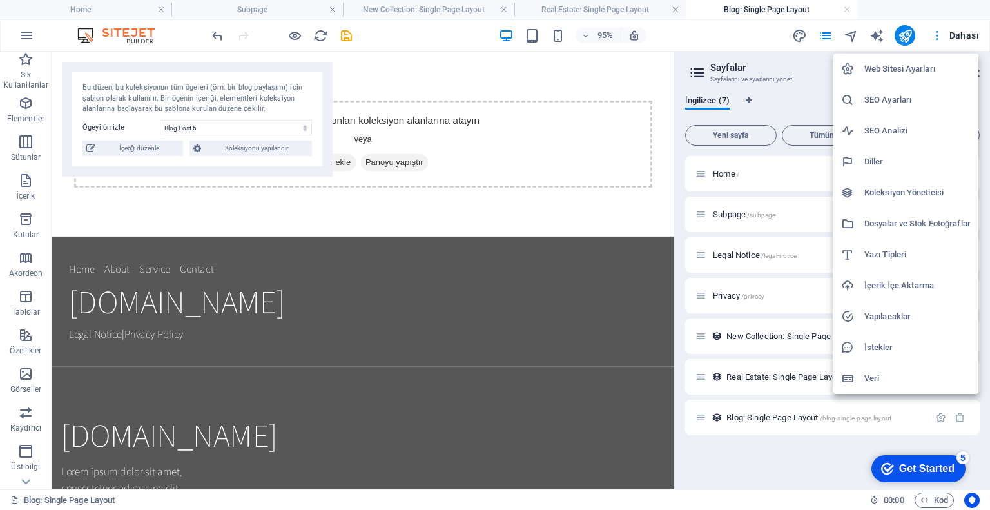
click at [914, 291] on h6 "İçerik İçe Aktarma" at bounding box center [917, 285] width 106 height 15
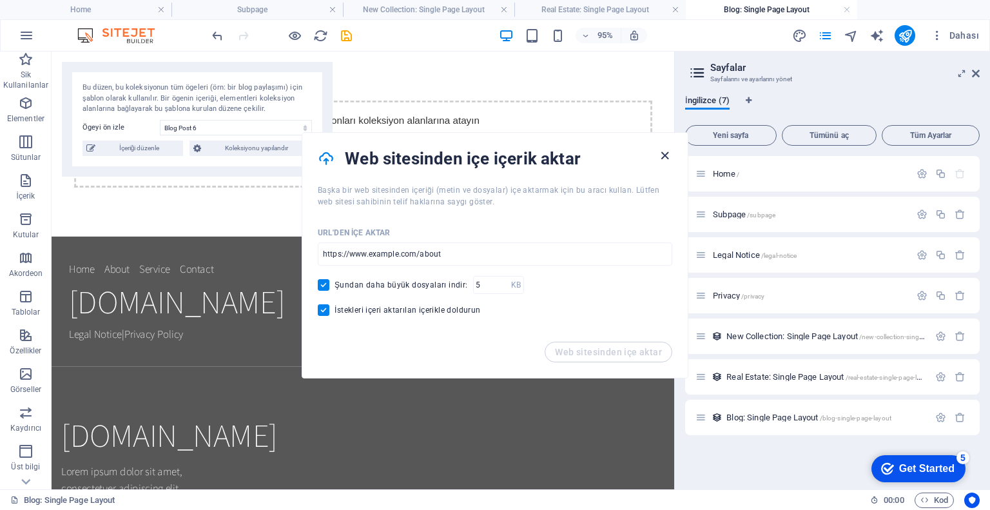
click at [665, 154] on icon "button" at bounding box center [664, 155] width 15 height 15
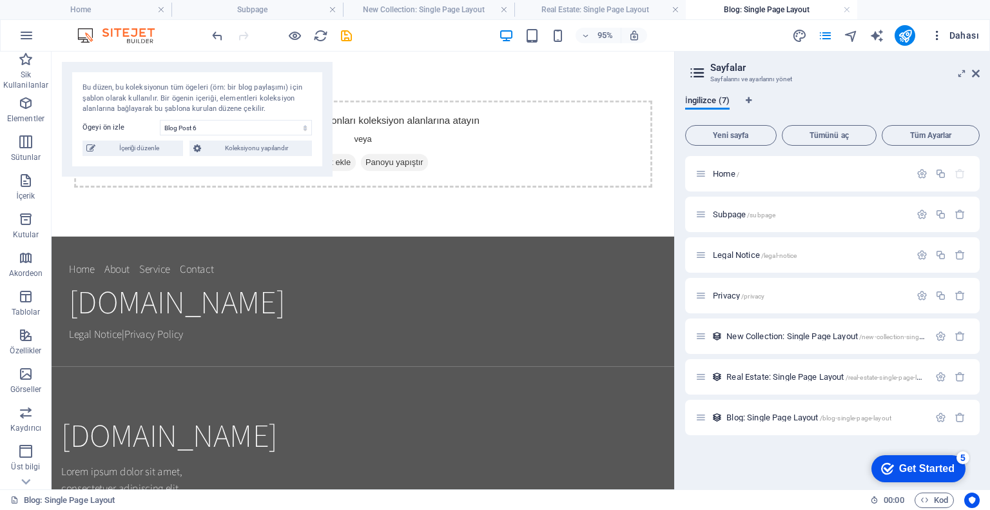
click at [957, 38] on span "Dahası" at bounding box center [955, 35] width 48 height 13
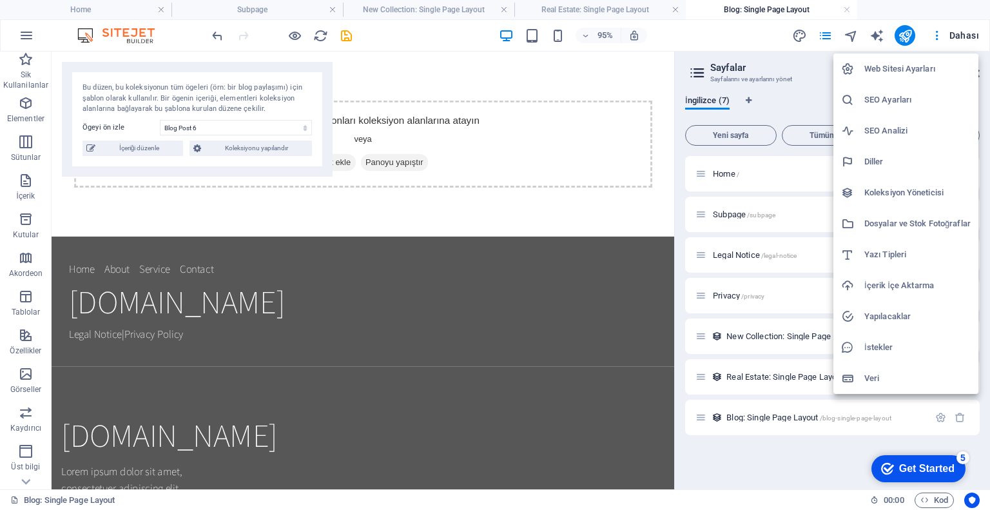
click at [876, 34] on div at bounding box center [495, 255] width 990 height 510
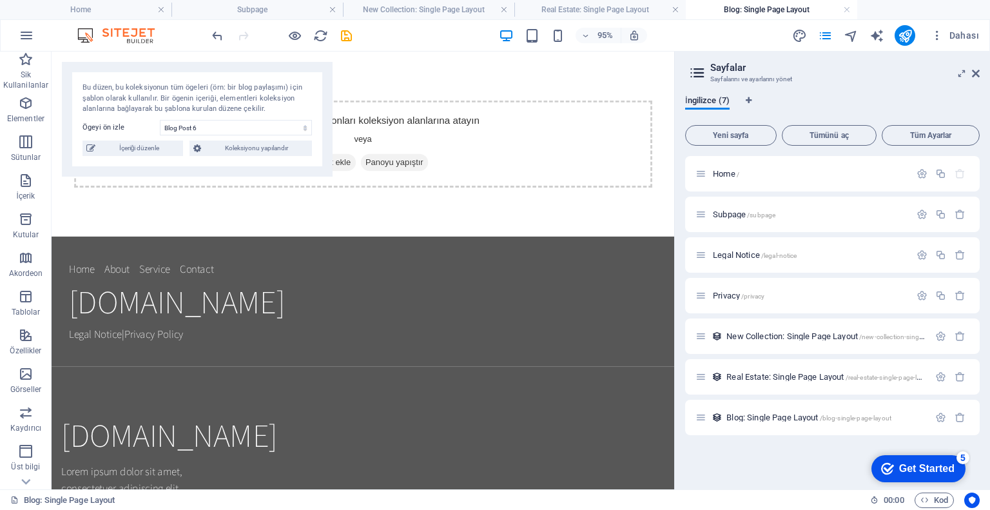
click at [879, 38] on icon "text_generator" at bounding box center [877, 35] width 15 height 15
select select "English"
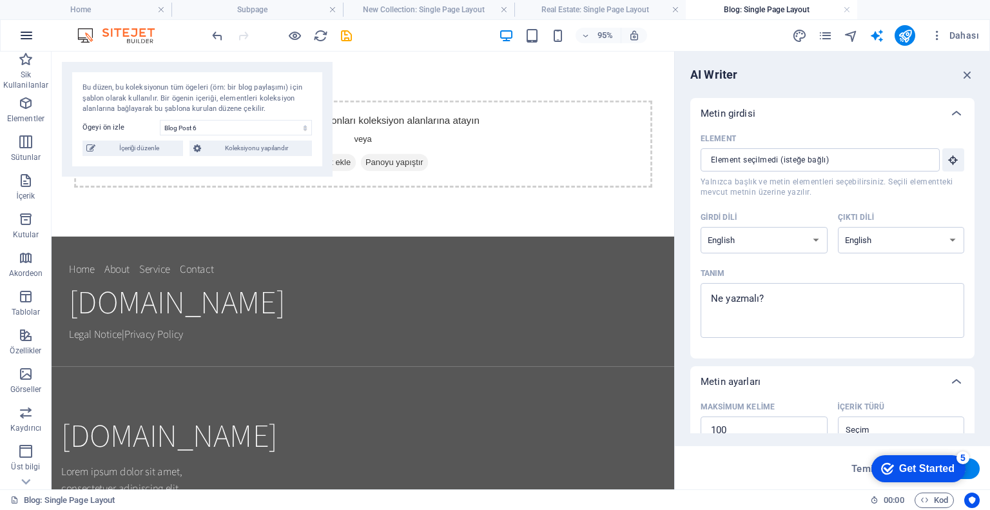
click at [30, 32] on icon "button" at bounding box center [26, 35] width 15 height 15
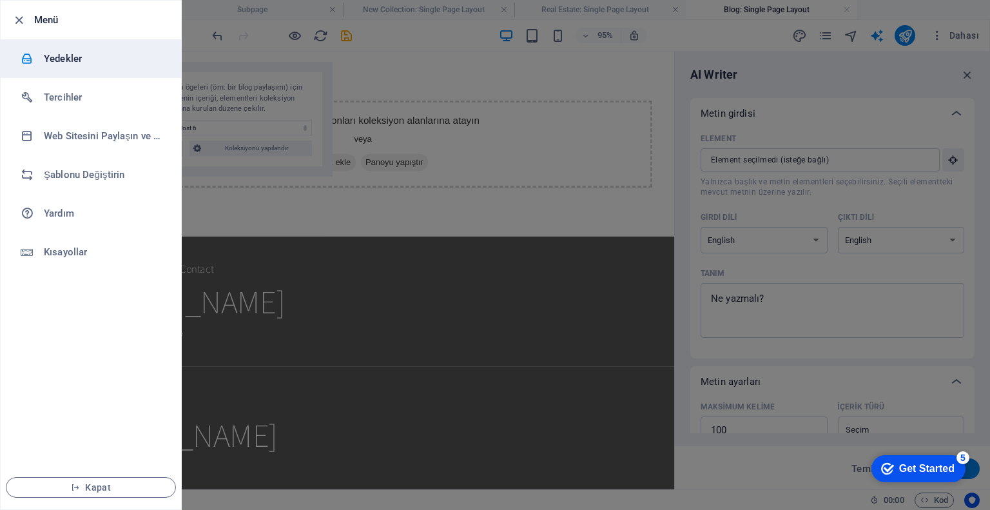
click at [78, 69] on li "Yedekler" at bounding box center [91, 58] width 180 height 39
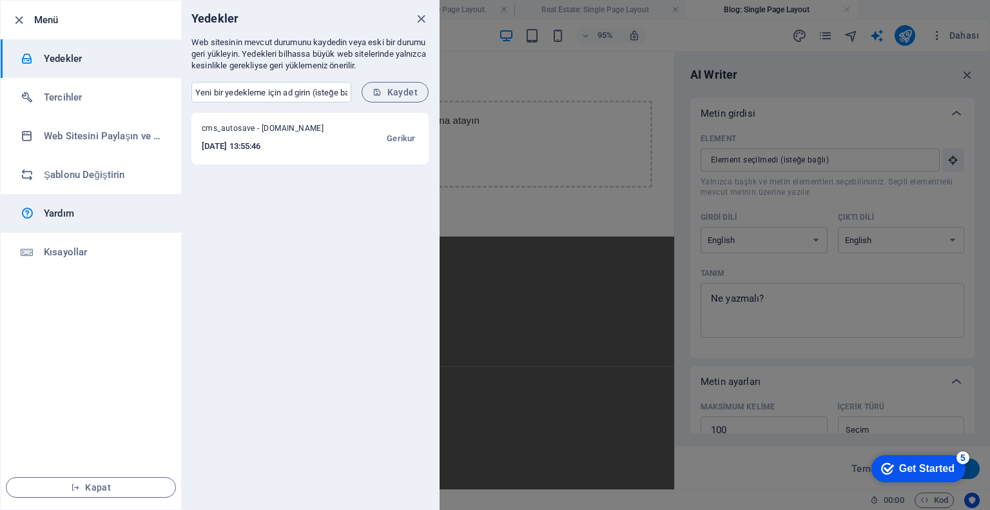
click at [99, 221] on link "Yardım" at bounding box center [91, 213] width 180 height 39
click at [14, 15] on icon "button" at bounding box center [19, 20] width 15 height 15
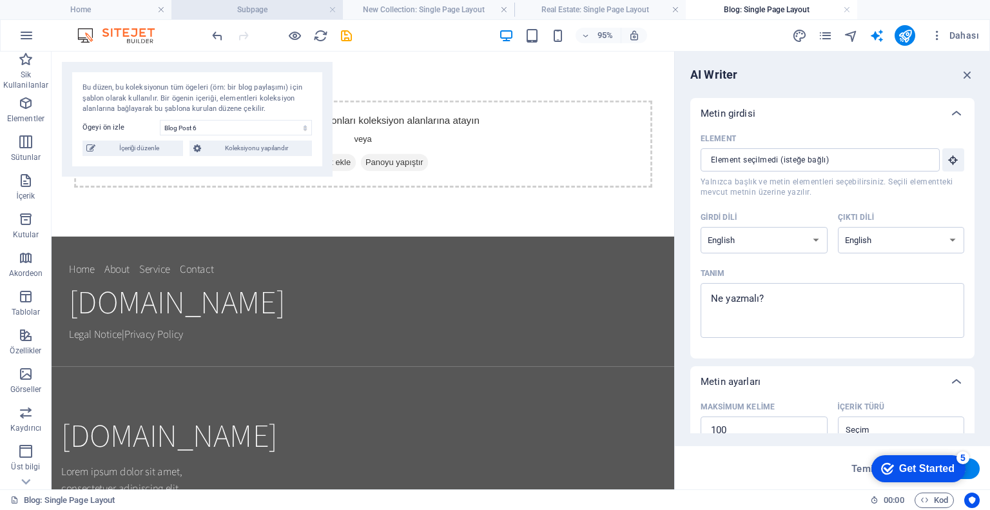
click at [262, 10] on h4 "Subpage" at bounding box center [256, 10] width 171 height 14
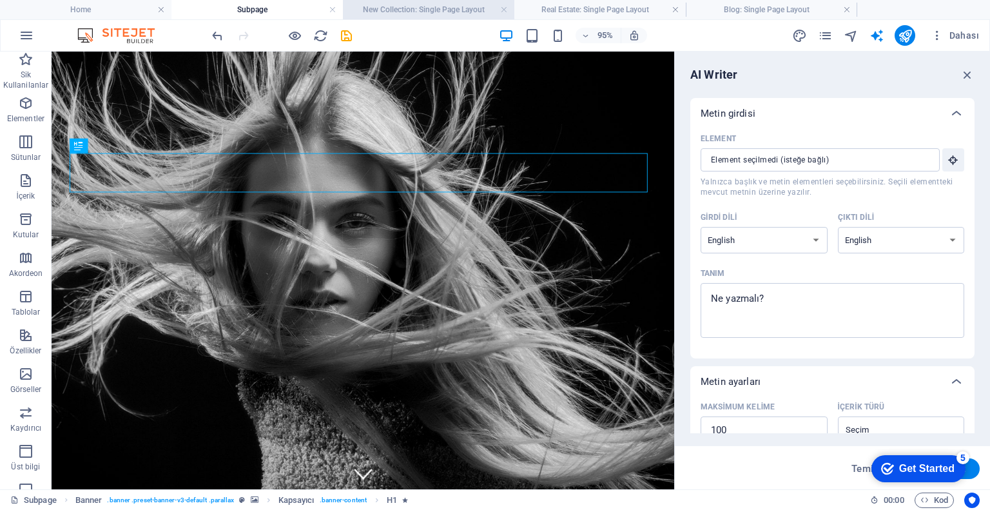
click at [443, 10] on h4 "New Collection: Single Page Layout" at bounding box center [428, 10] width 171 height 14
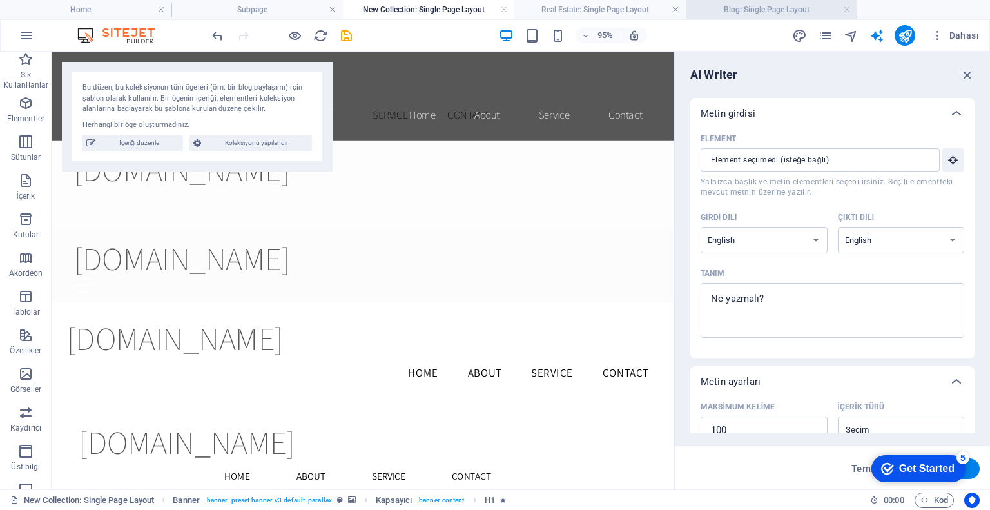
drag, startPoint x: 578, startPoint y: 9, endPoint x: 786, endPoint y: 9, distance: 208.8
click at [578, 9] on h4 "Real Estate: Single Page Layout" at bounding box center [599, 10] width 171 height 14
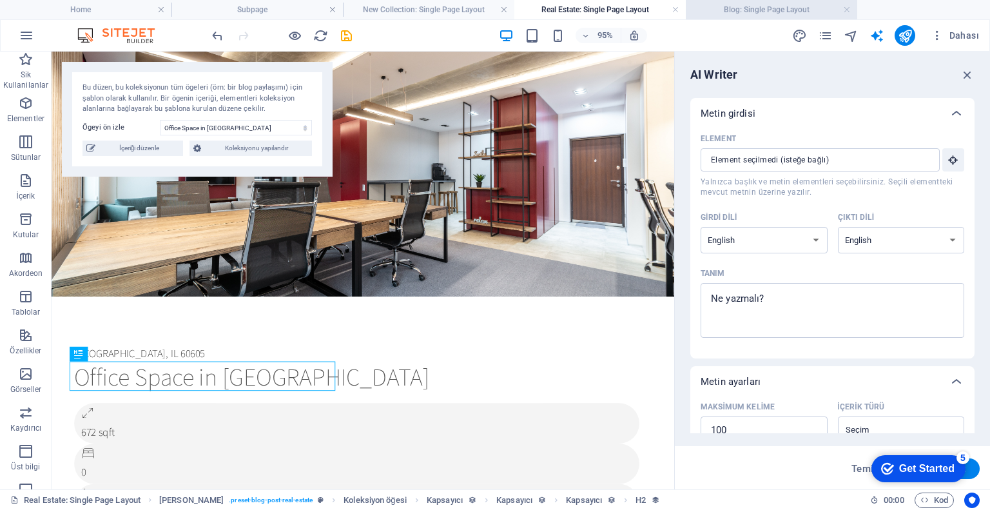
click at [802, 9] on h4 "Blog: Single Page Layout" at bounding box center [771, 10] width 171 height 14
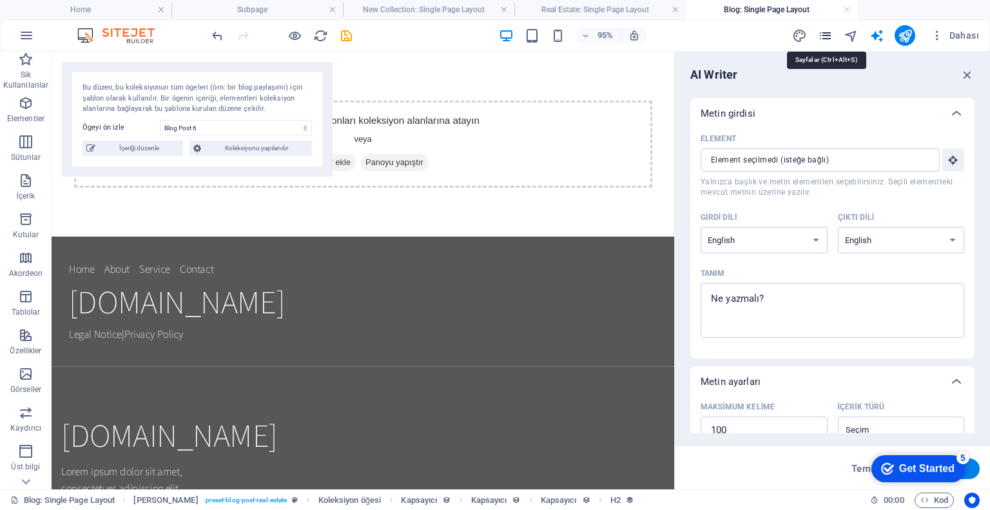
click at [828, 35] on icon "pages" at bounding box center [825, 35] width 15 height 15
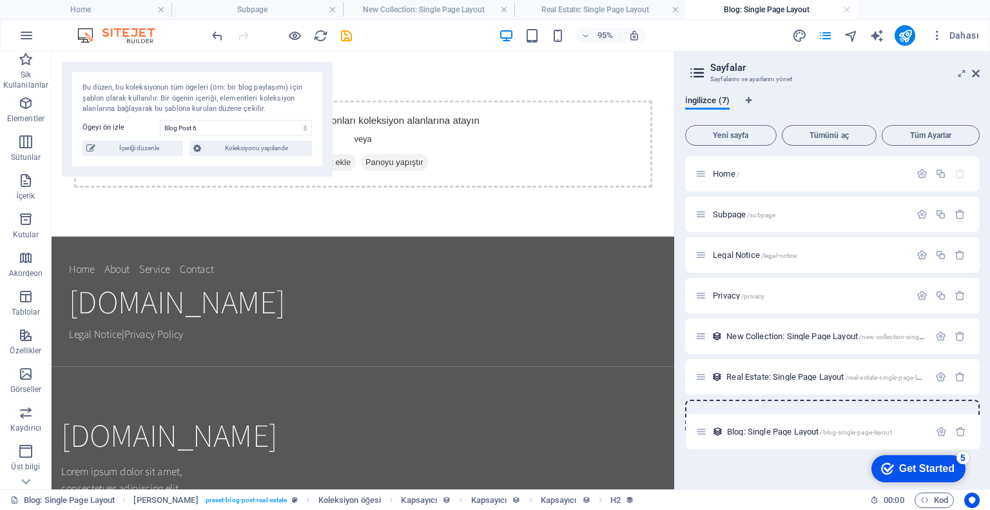
drag, startPoint x: 702, startPoint y: 418, endPoint x: 703, endPoint y: 427, distance: 9.8
click at [703, 427] on div "Home / Subpage /subpage Legal Notice /legal-notice Privacy /privacy New Collect…" at bounding box center [832, 295] width 295 height 279
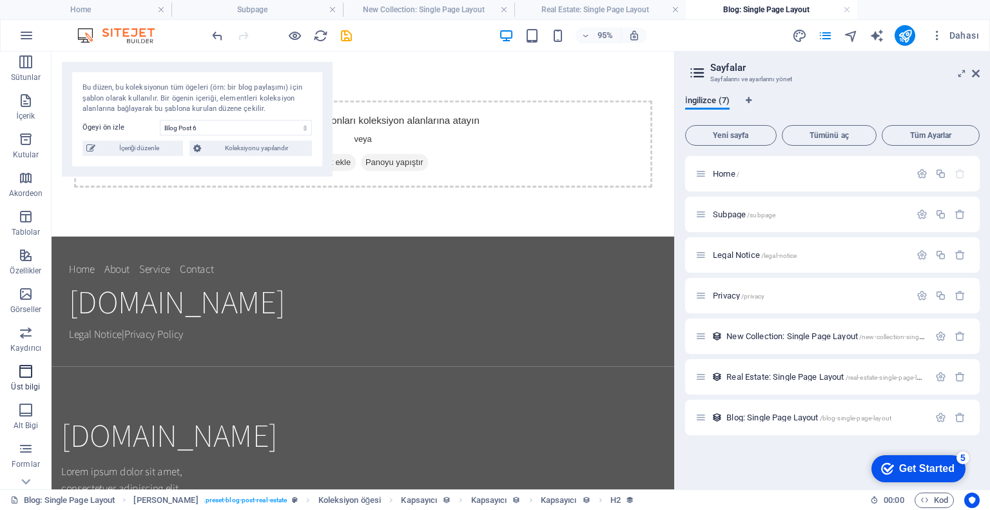
scroll to position [142, 0]
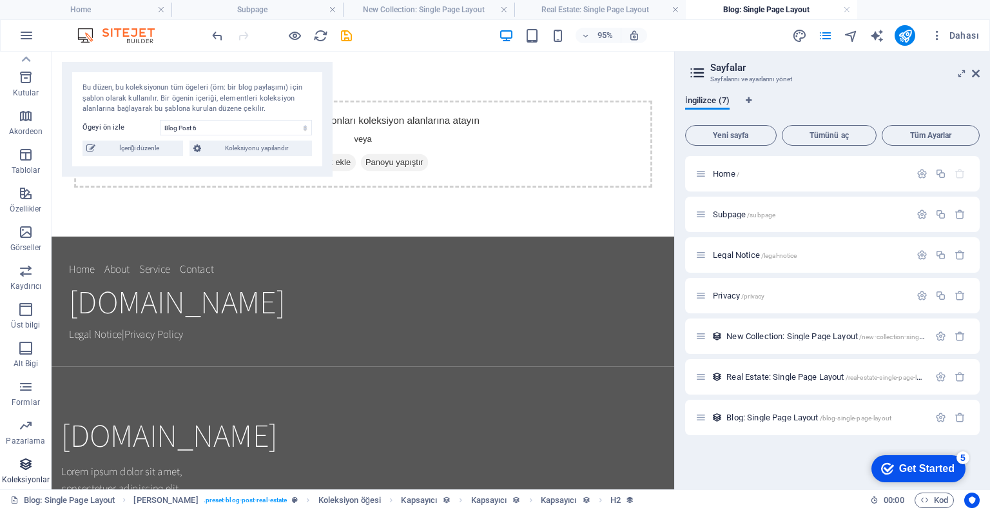
click at [31, 470] on icon "button" at bounding box center [25, 463] width 15 height 15
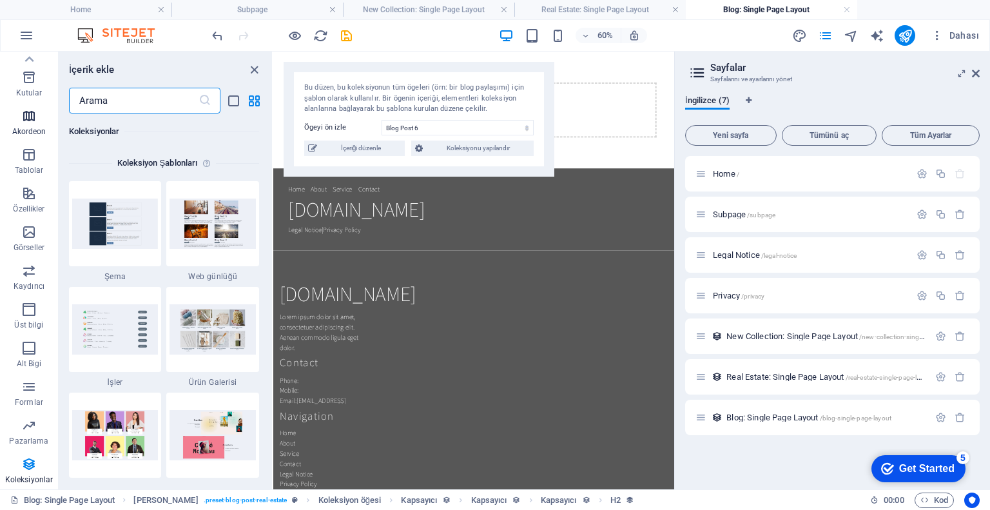
scroll to position [0, 0]
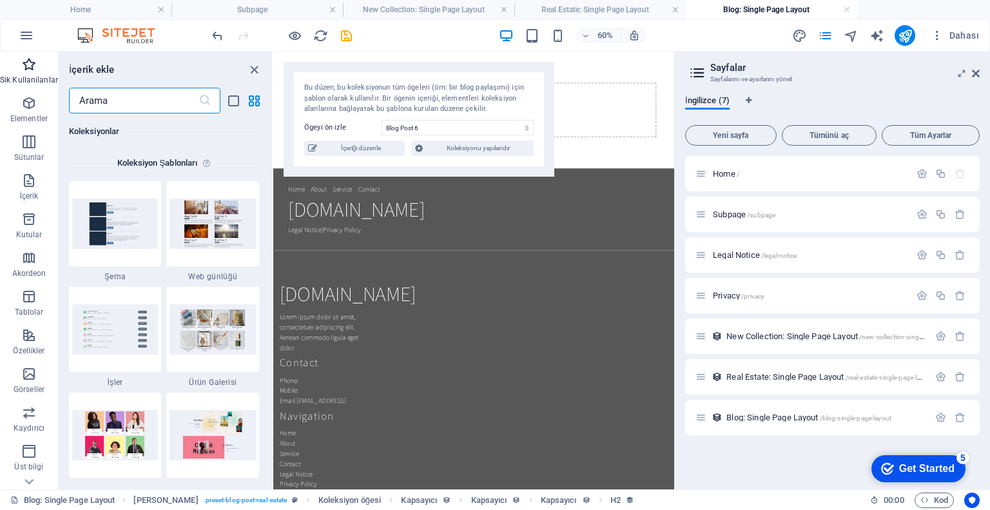
click at [35, 66] on icon "button" at bounding box center [28, 64] width 15 height 15
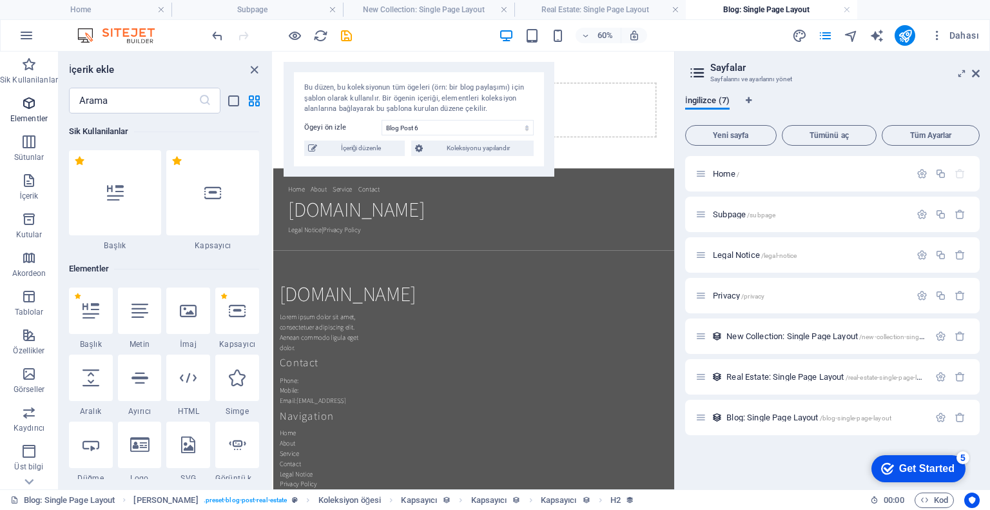
click at [24, 102] on icon "button" at bounding box center [28, 102] width 15 height 15
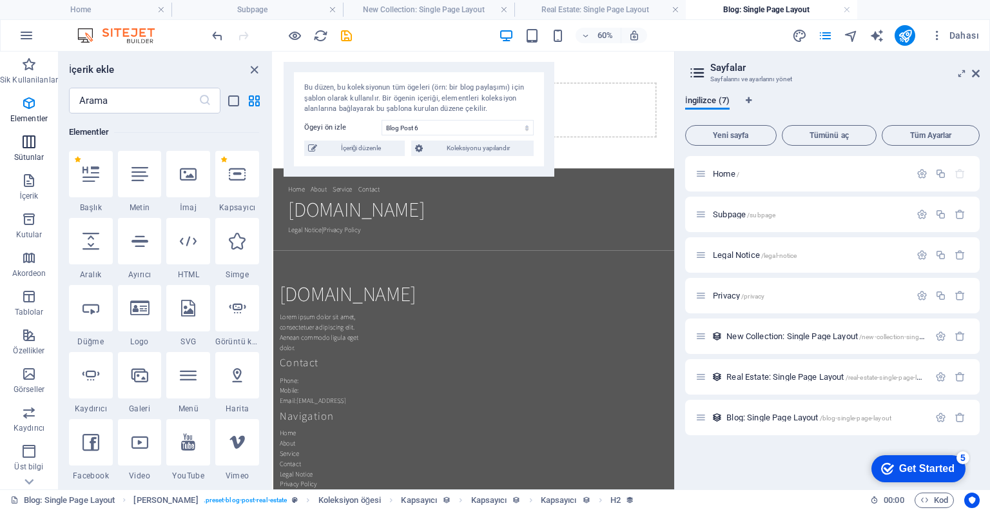
click at [23, 145] on icon "button" at bounding box center [28, 141] width 15 height 15
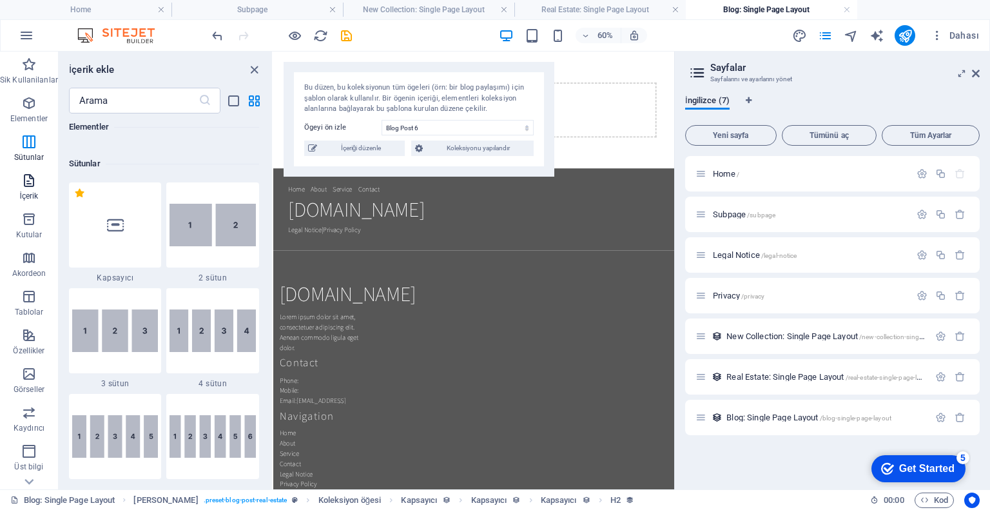
click at [36, 189] on span "İçerik" at bounding box center [29, 188] width 58 height 31
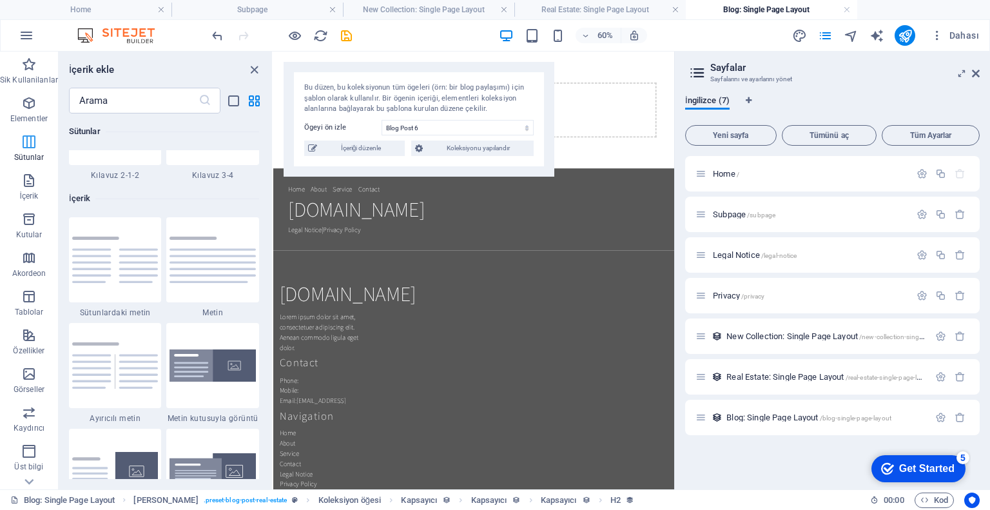
scroll to position [2255, 0]
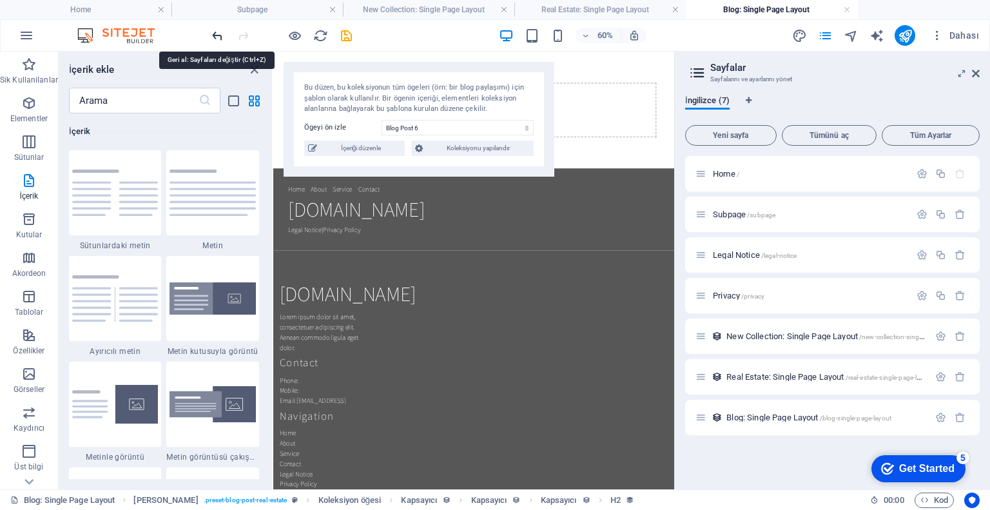
click at [219, 33] on icon "undo" at bounding box center [217, 35] width 15 height 15
click at [219, 34] on div at bounding box center [281, 35] width 144 height 21
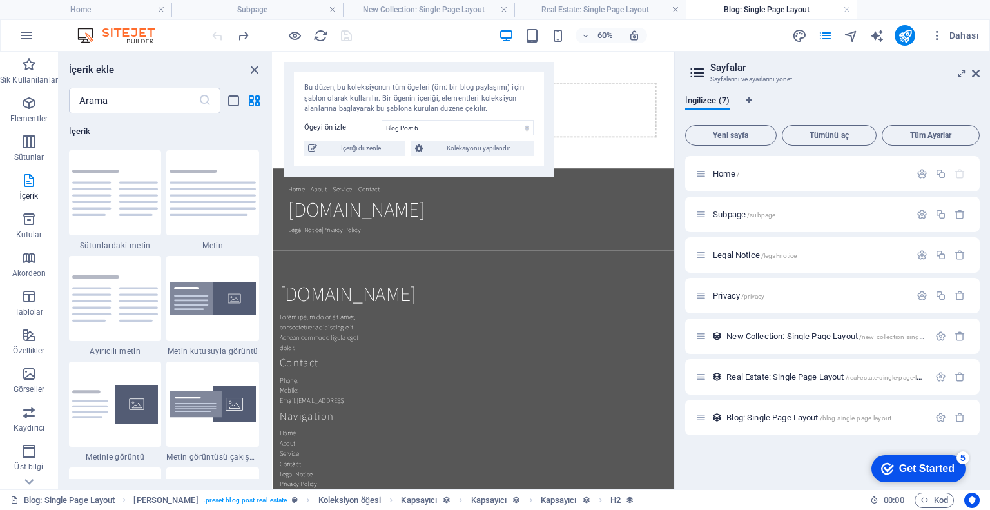
click at [980, 72] on aside "Sayfalar Sayfalarını ve ayarlarını yönet İngilizce (7) Yeni sayfa Tümünü aç Tüm…" at bounding box center [832, 271] width 316 height 438
click at [977, 72] on icon at bounding box center [976, 73] width 8 height 10
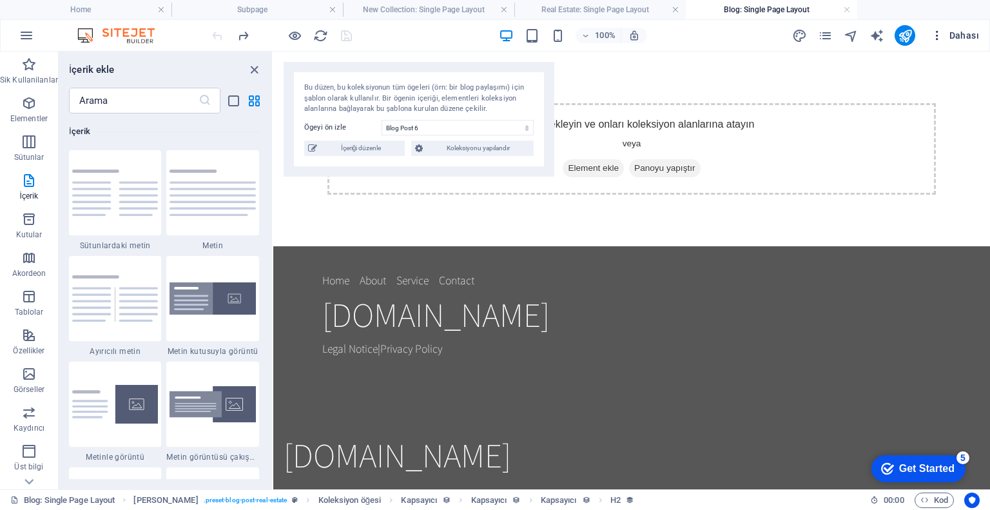
click at [936, 38] on icon "button" at bounding box center [937, 35] width 13 height 13
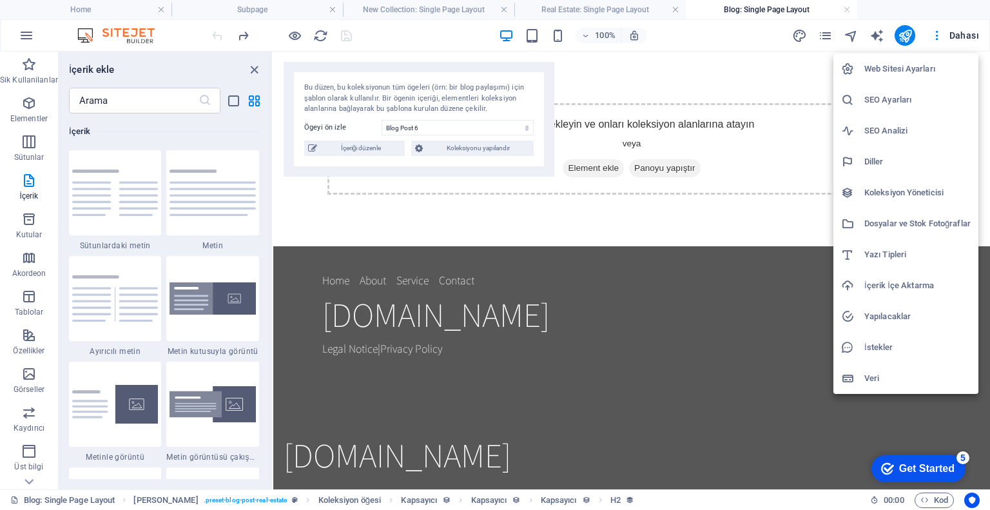
click at [29, 46] on div at bounding box center [495, 255] width 990 height 510
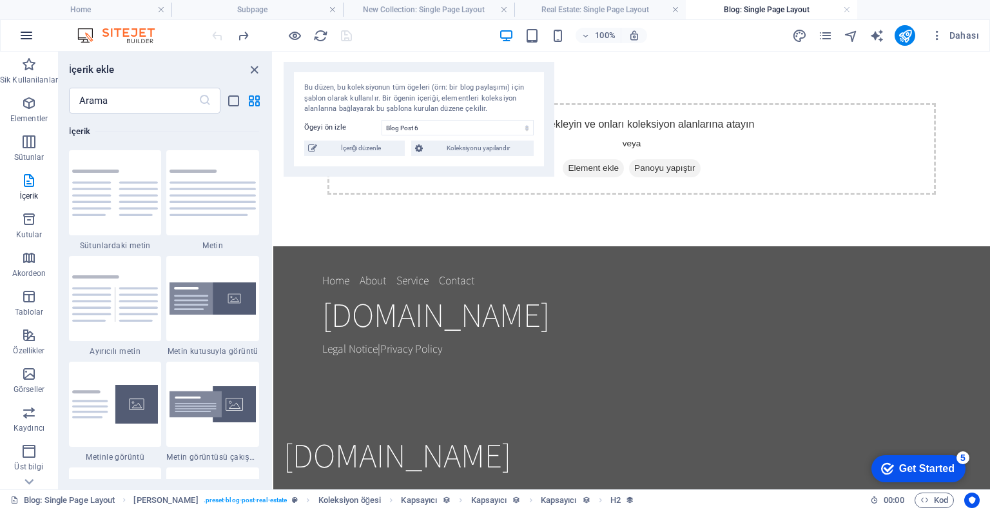
click at [23, 39] on icon "button" at bounding box center [26, 35] width 15 height 15
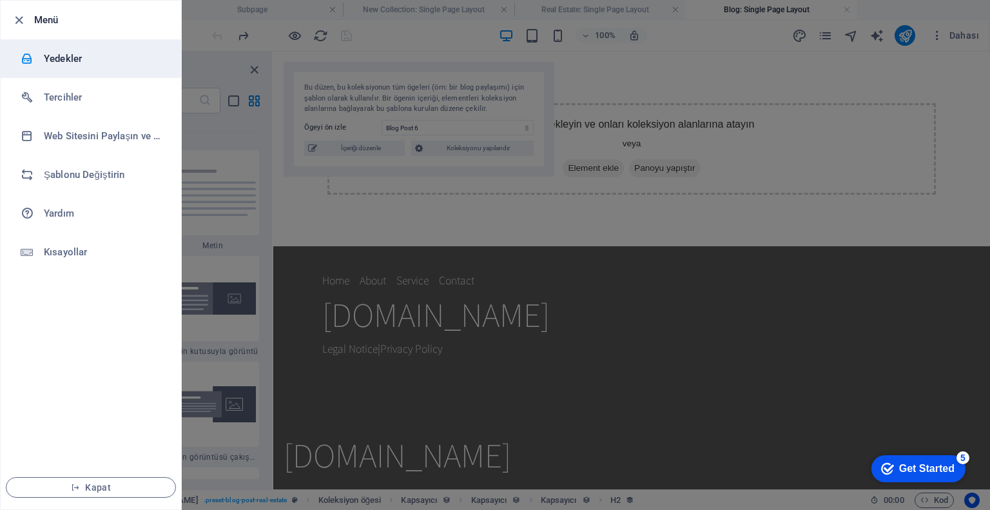
click at [67, 64] on h6 "Yedekler" at bounding box center [103, 58] width 119 height 15
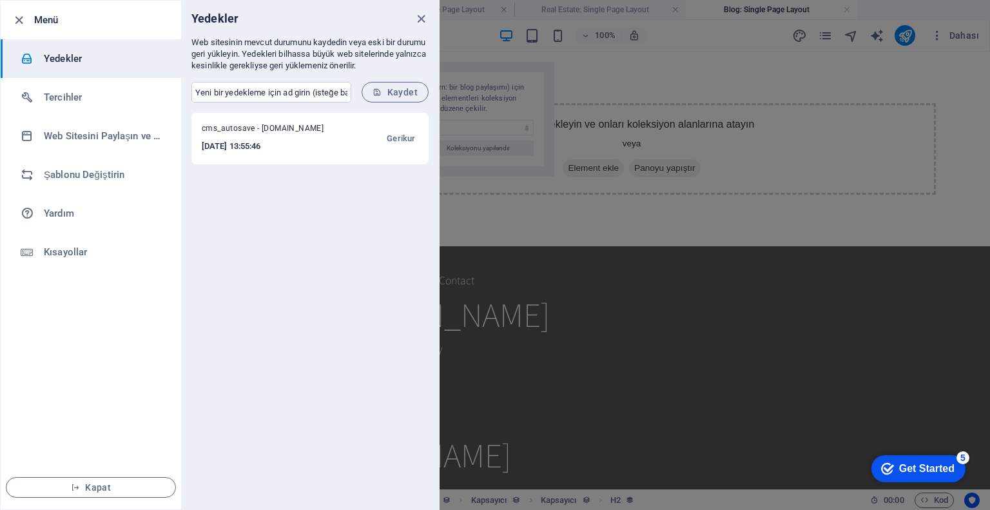
click at [272, 131] on span "cms_autosave - lustravel.org" at bounding box center [271, 130] width 139 height 15
click at [295, 188] on div "cms_autosave - lustravel.org 2025-09-01 13:55:46 Gerikur" at bounding box center [310, 311] width 258 height 396
click at [289, 267] on div "cms_autosave - lustravel.org 2025-09-01 13:55:46 Gerikur" at bounding box center [310, 311] width 258 height 396
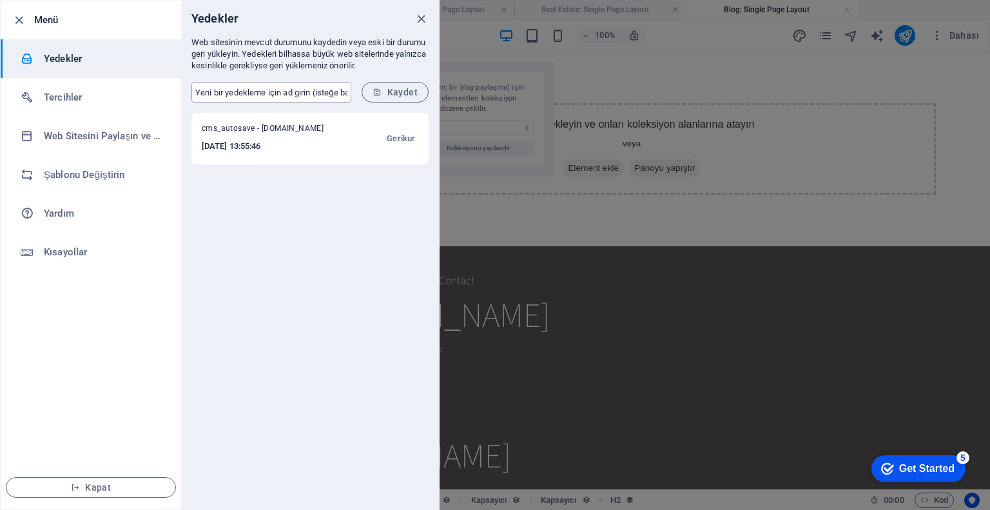
drag, startPoint x: 300, startPoint y: 93, endPoint x: 307, endPoint y: 92, distance: 6.7
click at [300, 93] on input "text" at bounding box center [271, 92] width 160 height 21
click at [199, 265] on div "cms_autosave - lustravel.org 2025-09-01 13:55:46 Gerikur" at bounding box center [310, 311] width 258 height 396
click at [424, 17] on icon "close" at bounding box center [421, 19] width 15 height 15
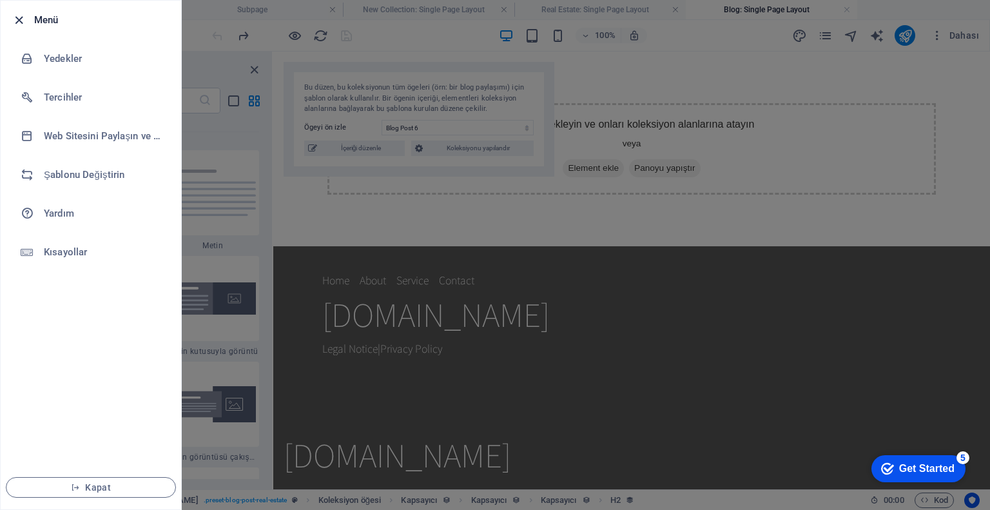
click at [21, 16] on icon "button" at bounding box center [19, 20] width 15 height 15
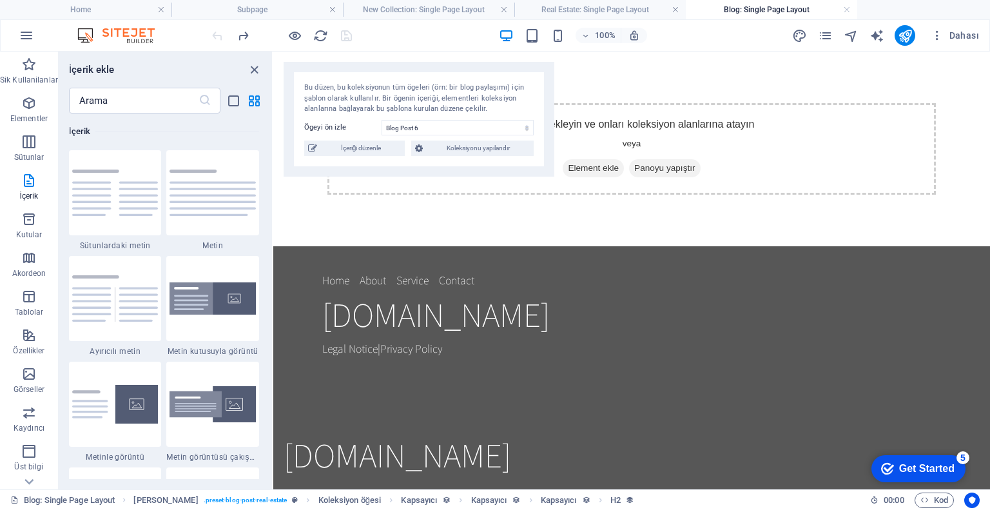
click at [8, 33] on div "100% Dahası" at bounding box center [495, 35] width 989 height 31
click at [26, 33] on icon "button" at bounding box center [26, 35] width 15 height 15
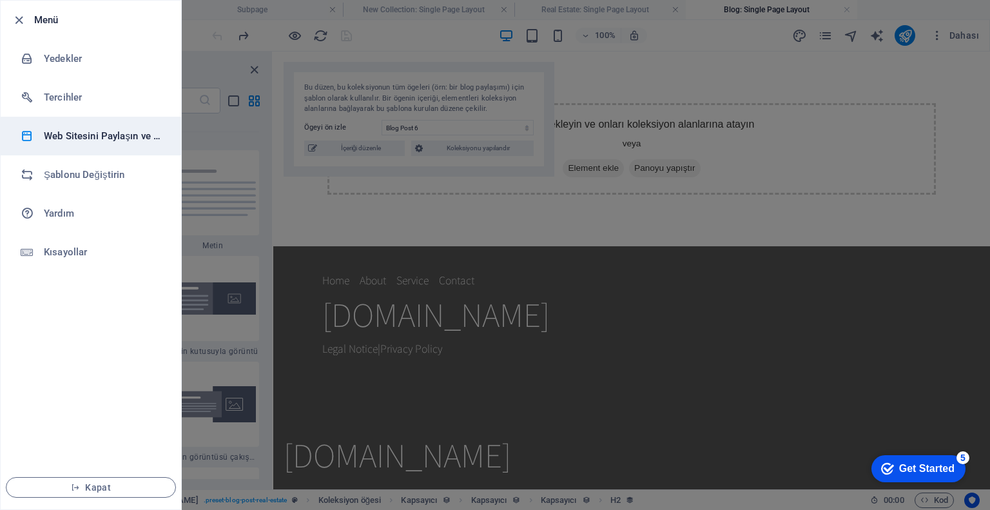
click at [100, 133] on h6 "Web Sitesini Paylaşın ve [GEOGRAPHIC_DATA]" at bounding box center [103, 135] width 119 height 15
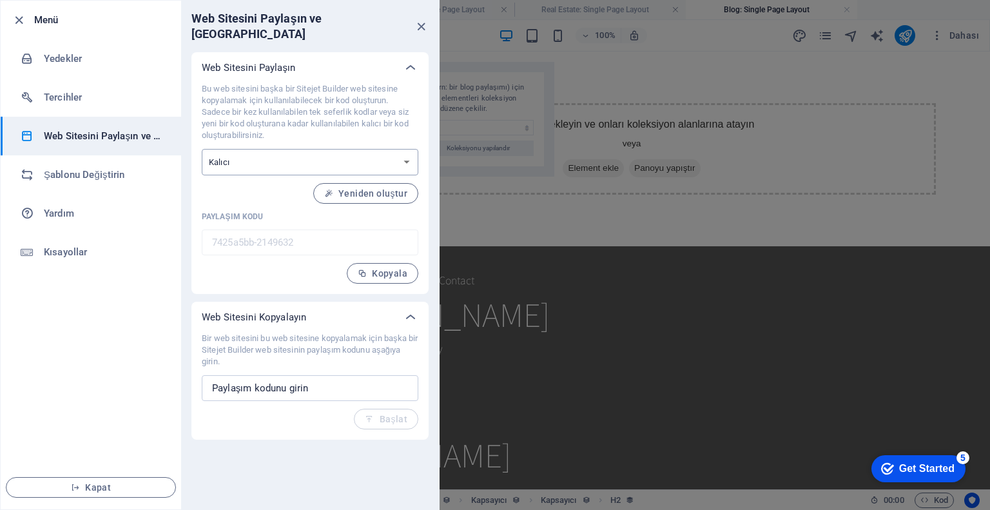
click at [306, 149] on select "Tek seferlik Kalıcı" at bounding box center [310, 162] width 217 height 26
click at [369, 376] on input "text" at bounding box center [310, 388] width 217 height 26
click at [538, 224] on div at bounding box center [495, 255] width 990 height 510
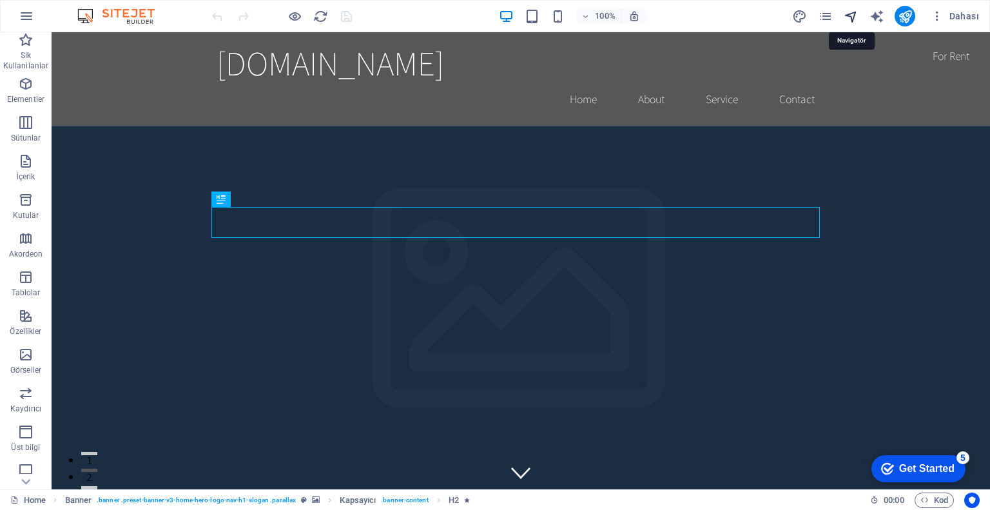
click at [848, 23] on icon "navigator" at bounding box center [851, 16] width 15 height 15
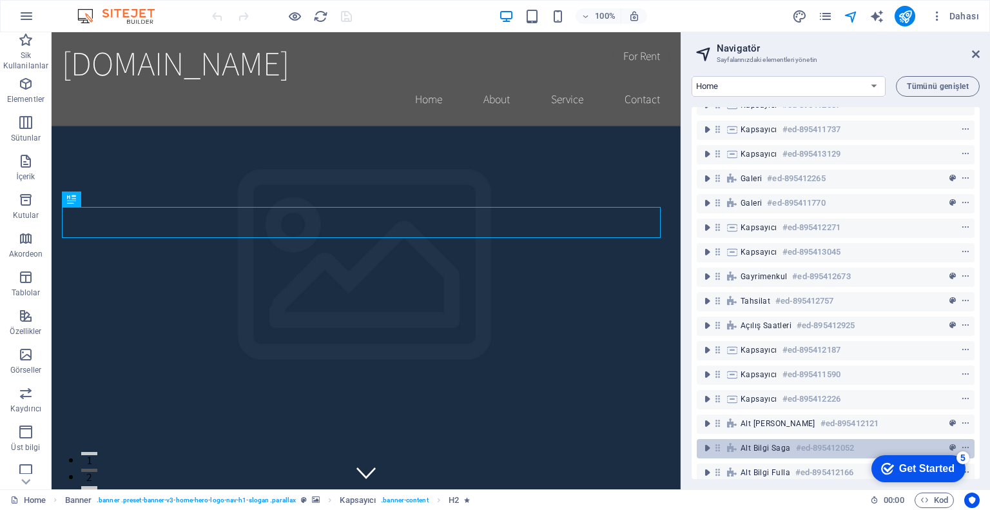
scroll to position [720, 0]
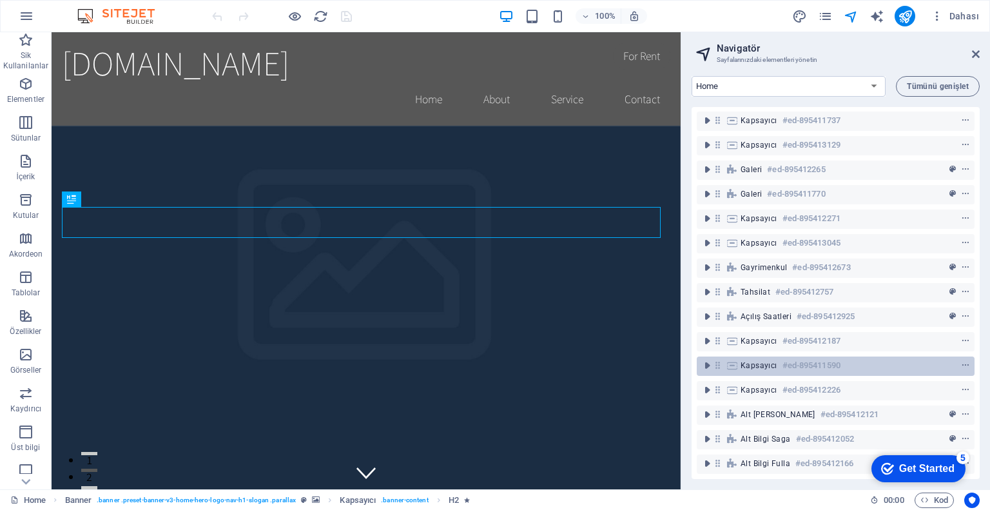
click at [787, 359] on h6 "#ed-895411590" at bounding box center [811, 365] width 58 height 15
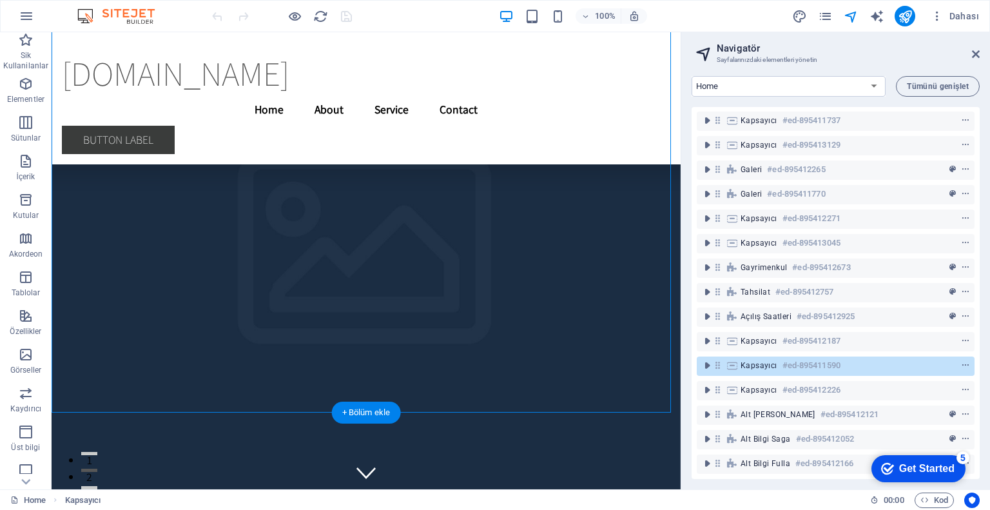
scroll to position [17818, 0]
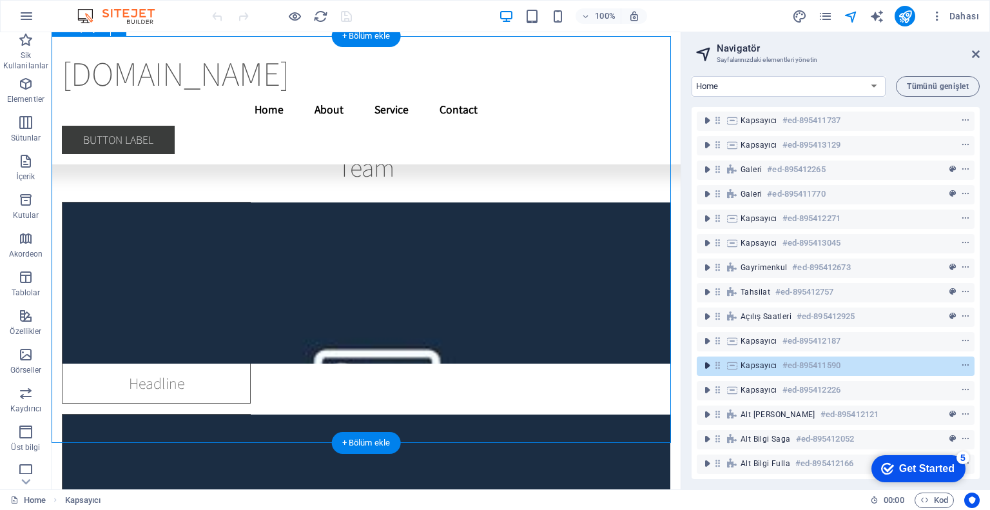
click at [705, 359] on icon "toggle-expand" at bounding box center [707, 365] width 13 height 13
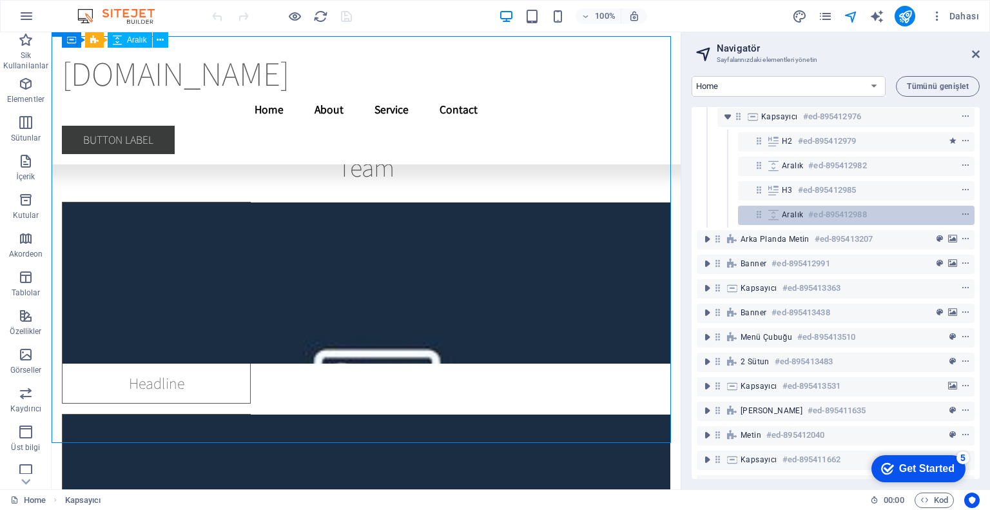
scroll to position [0, 0]
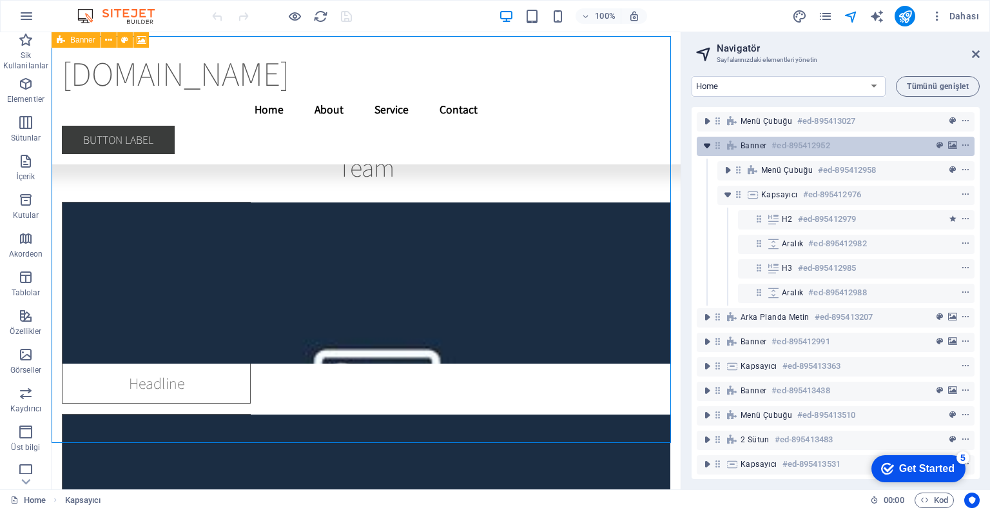
click at [704, 146] on icon "toggle-expand" at bounding box center [707, 145] width 13 height 13
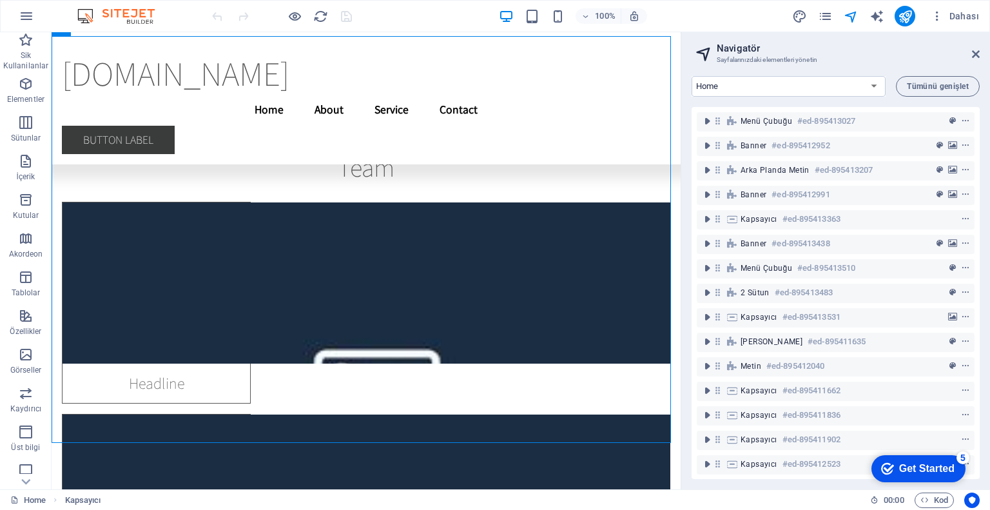
click at [97, 17] on img at bounding box center [122, 15] width 97 height 15
click at [91, 18] on img at bounding box center [122, 15] width 97 height 15
click at [90, 17] on img at bounding box center [122, 15] width 97 height 15
click at [169, 10] on img at bounding box center [122, 15] width 97 height 15
click at [200, 25] on div "100% Dahası" at bounding box center [495, 16] width 989 height 31
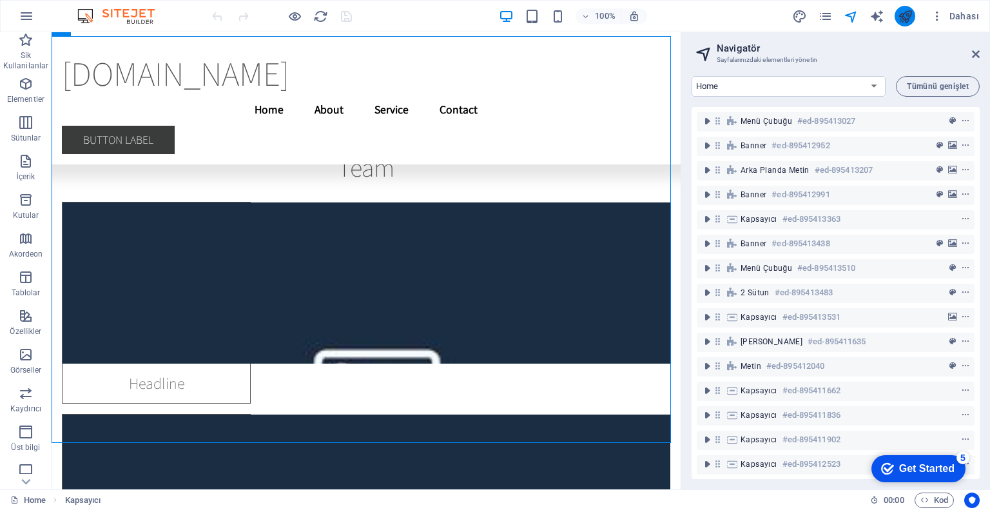
drag, startPoint x: 976, startPoint y: 52, endPoint x: 912, endPoint y: 17, distance: 72.7
click at [976, 52] on icon at bounding box center [976, 54] width 8 height 10
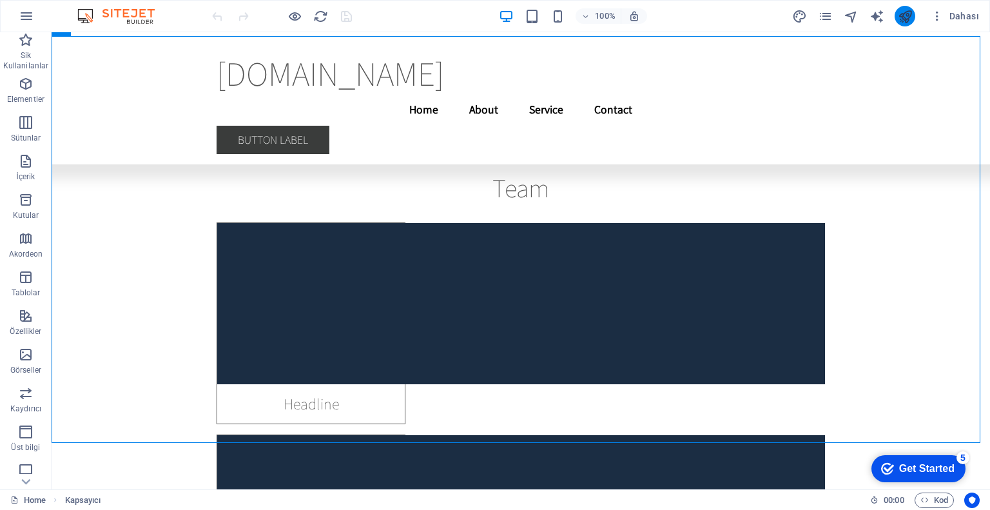
scroll to position [18125, 0]
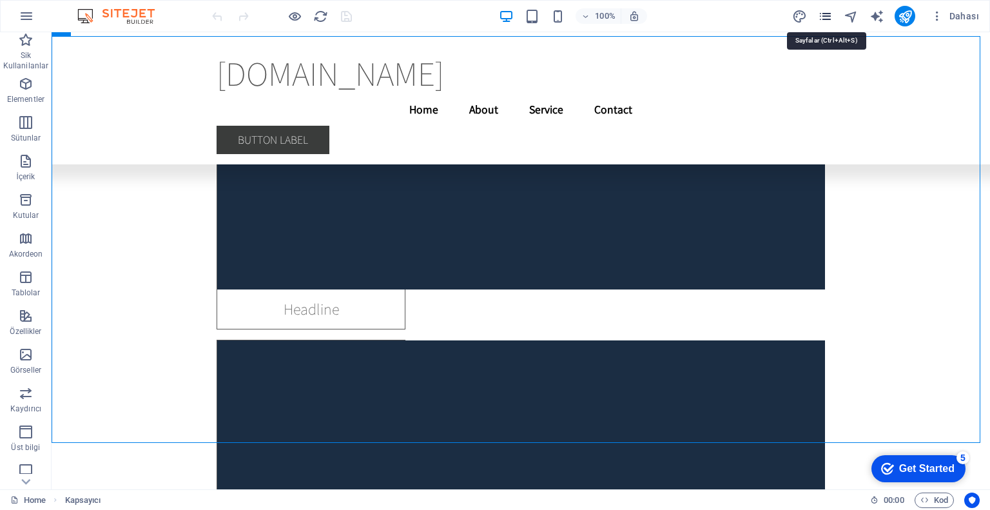
click at [828, 15] on icon "pages" at bounding box center [825, 16] width 15 height 15
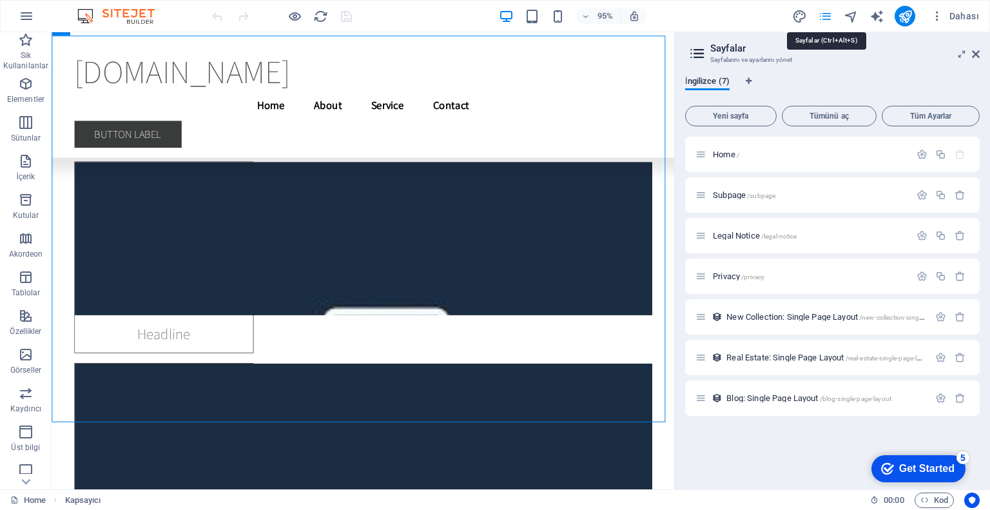
scroll to position [17921, 0]
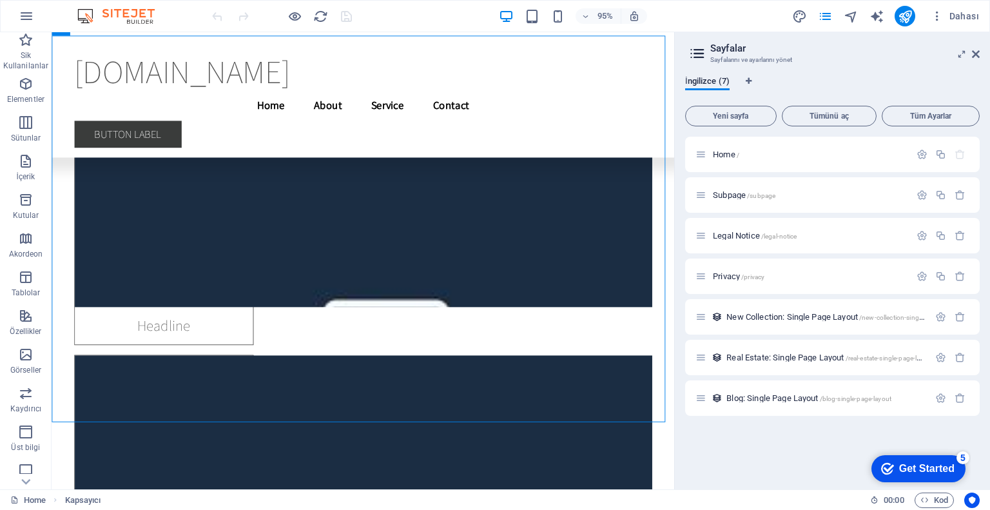
click at [974, 53] on icon at bounding box center [976, 54] width 8 height 10
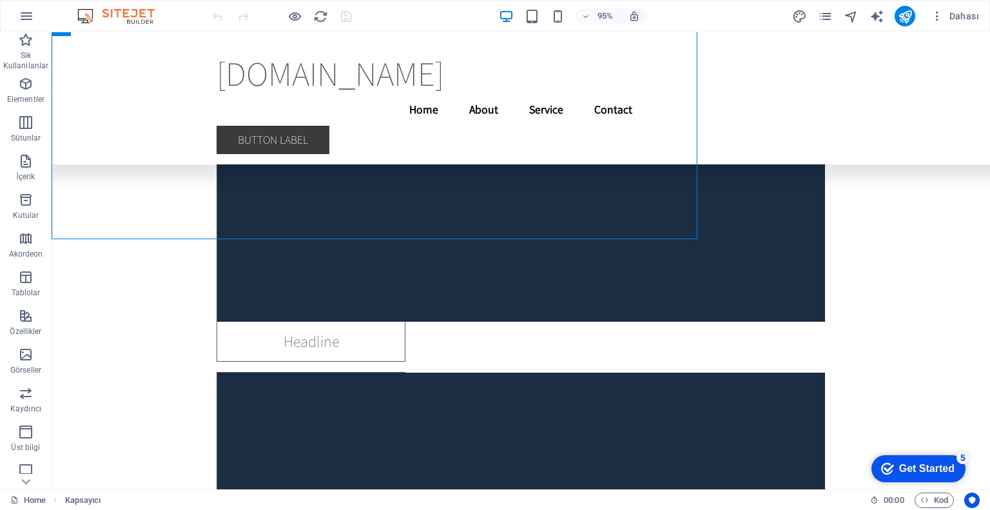
scroll to position [18125, 0]
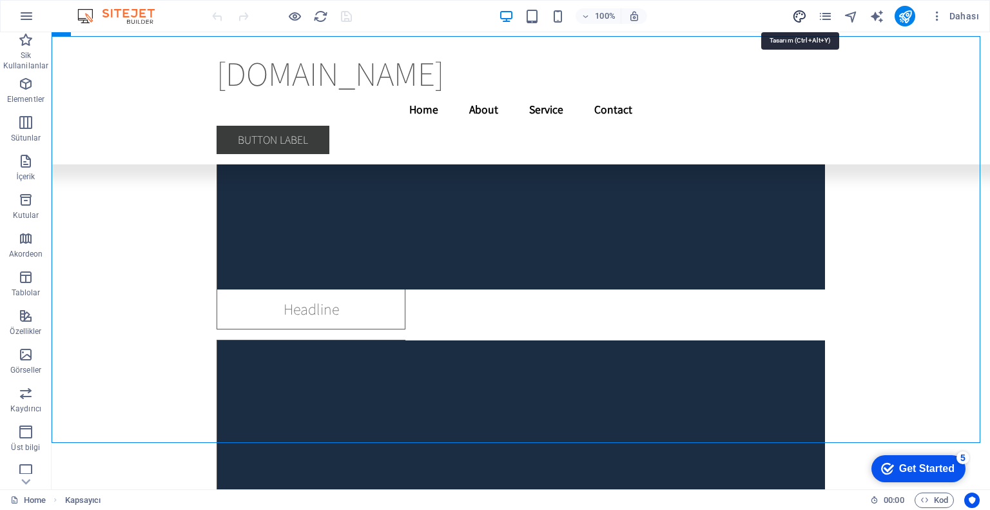
click at [806, 15] on icon "design" at bounding box center [799, 16] width 15 height 15
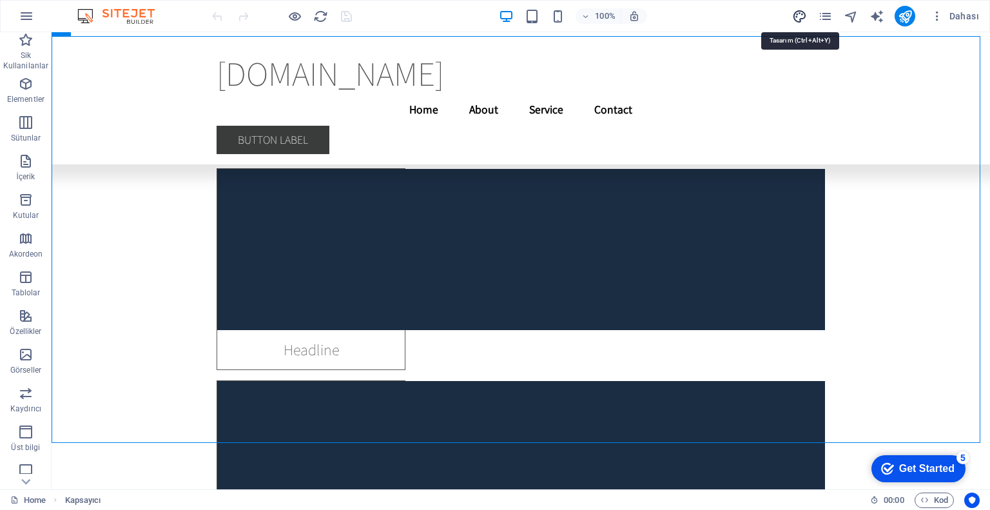
select select "rem"
select select "200"
select select "px"
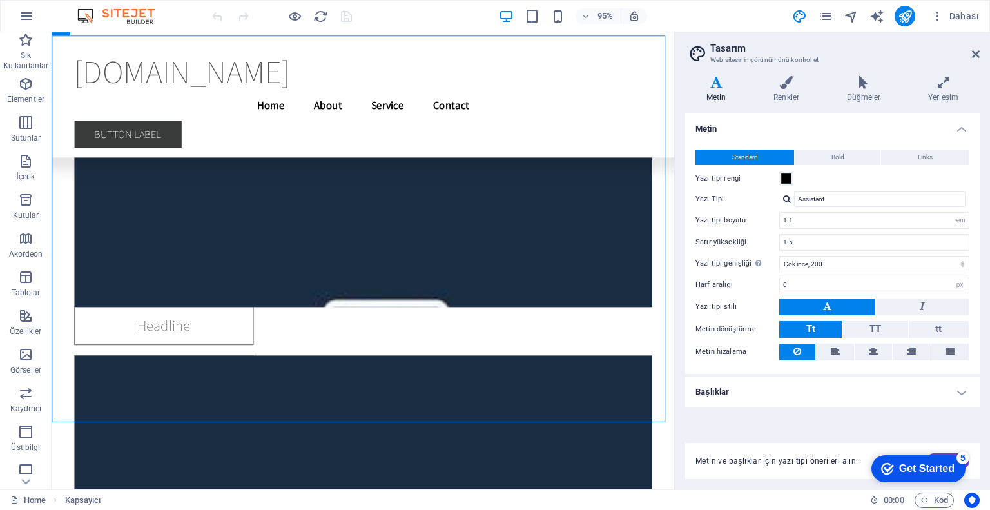
click at [977, 53] on icon at bounding box center [976, 54] width 8 height 10
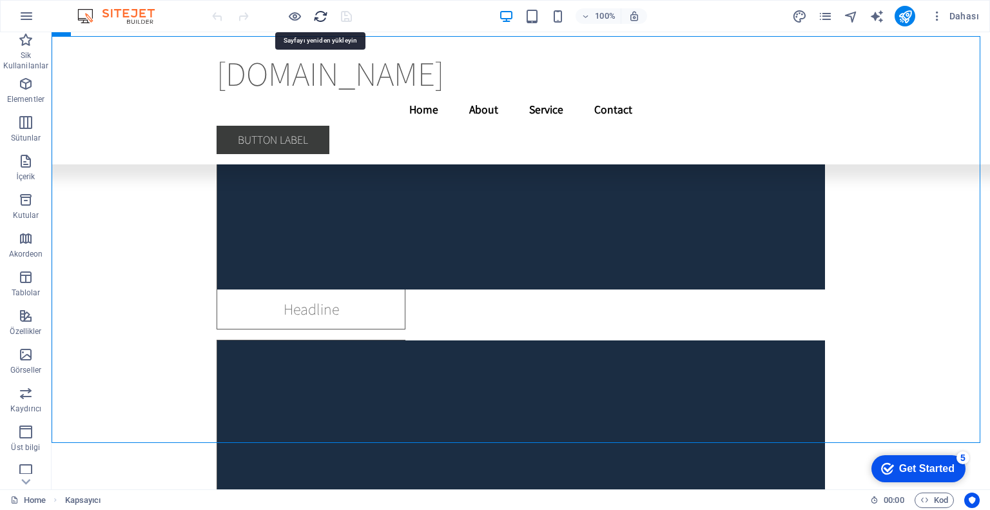
click at [321, 15] on icon "reload" at bounding box center [320, 16] width 15 height 15
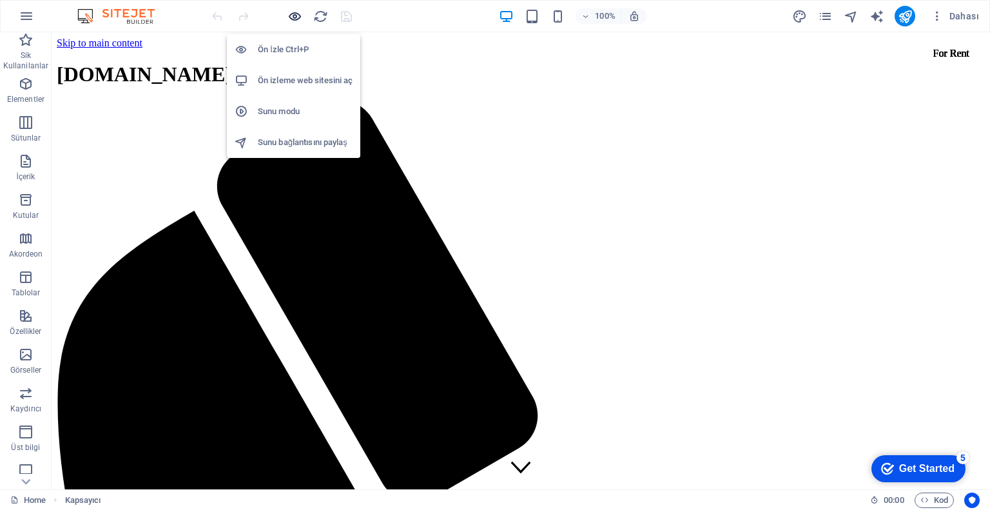
scroll to position [0, 0]
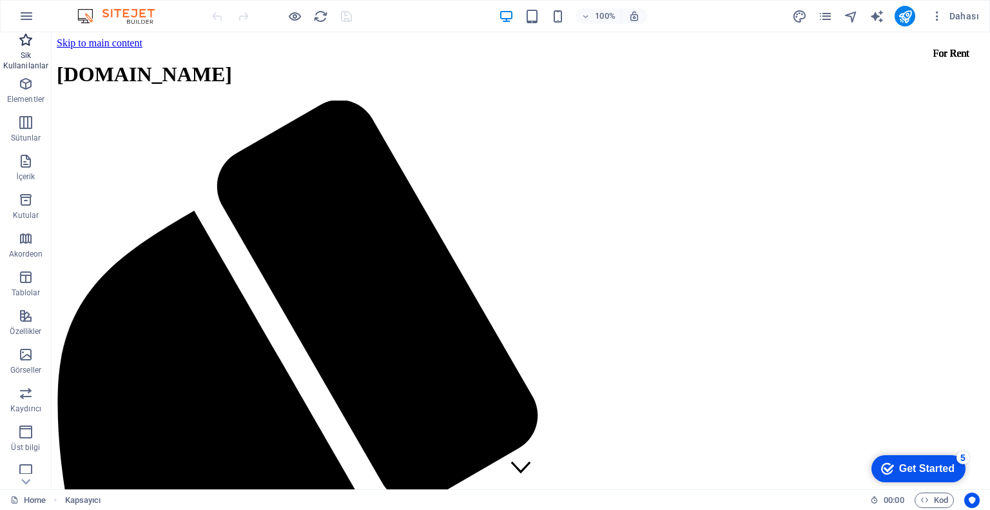
click at [28, 59] on p "Sik Kullanilanlar" at bounding box center [26, 60] width 52 height 21
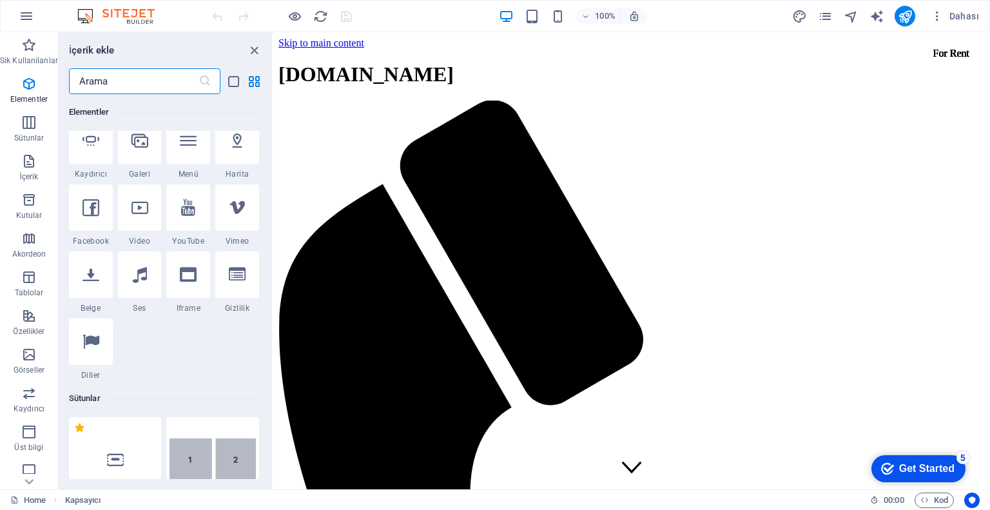
scroll to position [387, 0]
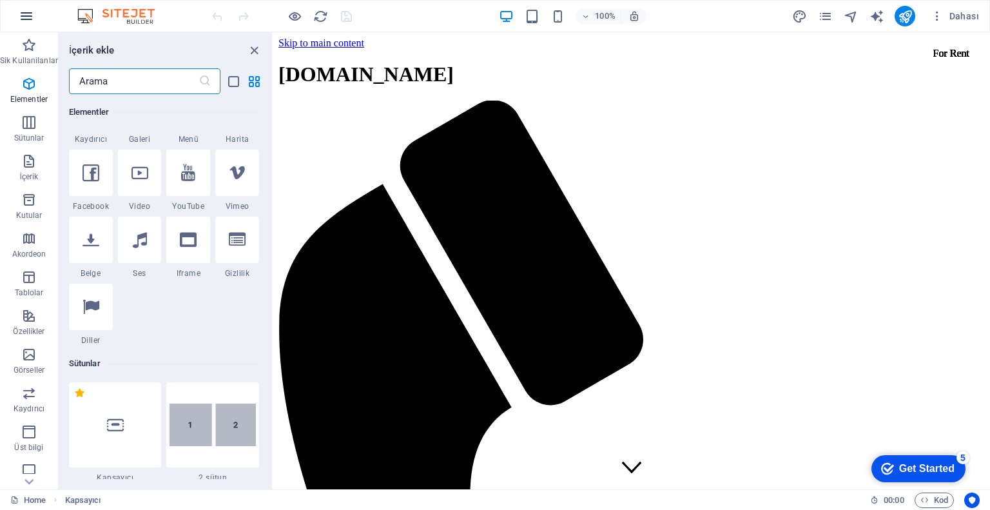
click at [35, 22] on button "button" at bounding box center [26, 16] width 31 height 31
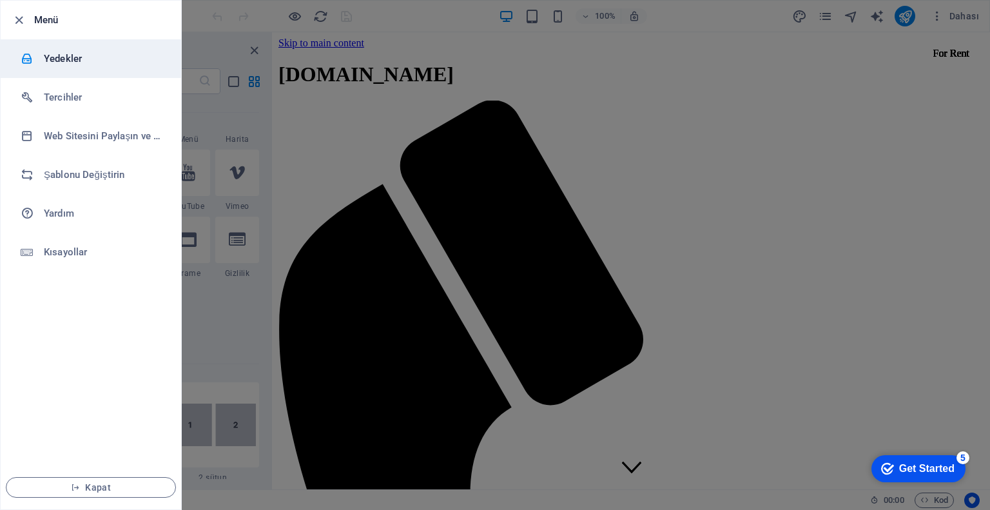
click at [85, 57] on h6 "Yedekler" at bounding box center [103, 58] width 119 height 15
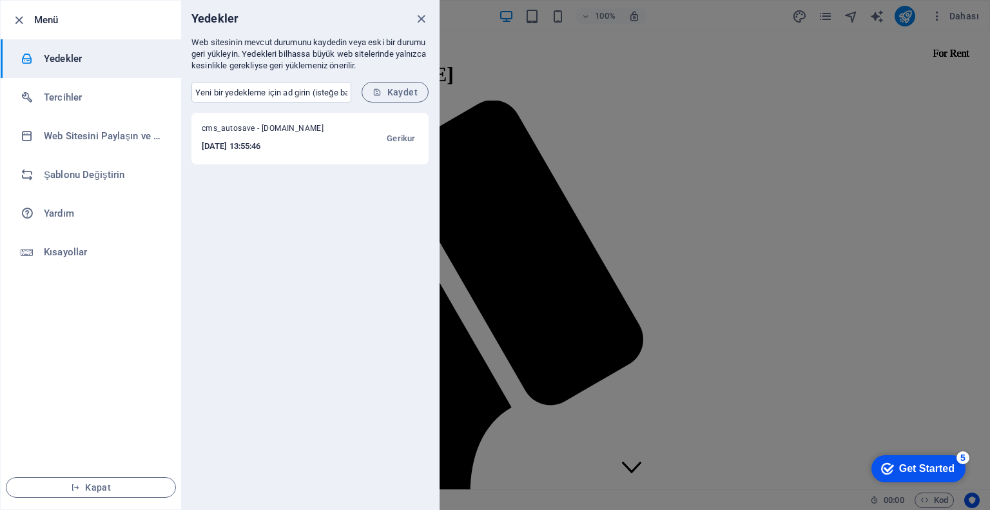
click at [307, 143] on h6 "2025-09-01 13:55:46" at bounding box center [271, 146] width 139 height 15
click at [243, 144] on h6 "2025-09-01 13:55:46" at bounding box center [271, 146] width 139 height 15
click at [392, 136] on span "Gerikur" at bounding box center [401, 138] width 28 height 15
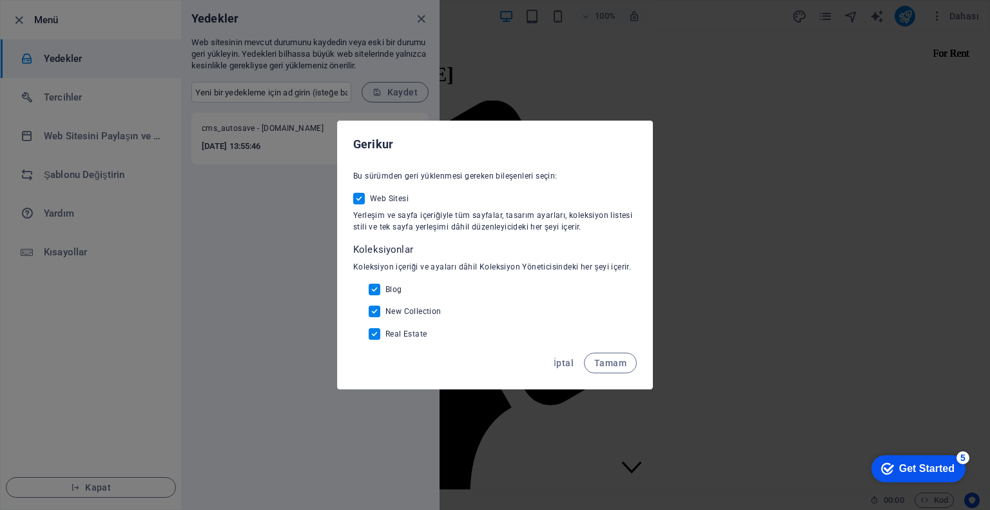
click at [594, 361] on button "Tamam" at bounding box center [610, 363] width 53 height 21
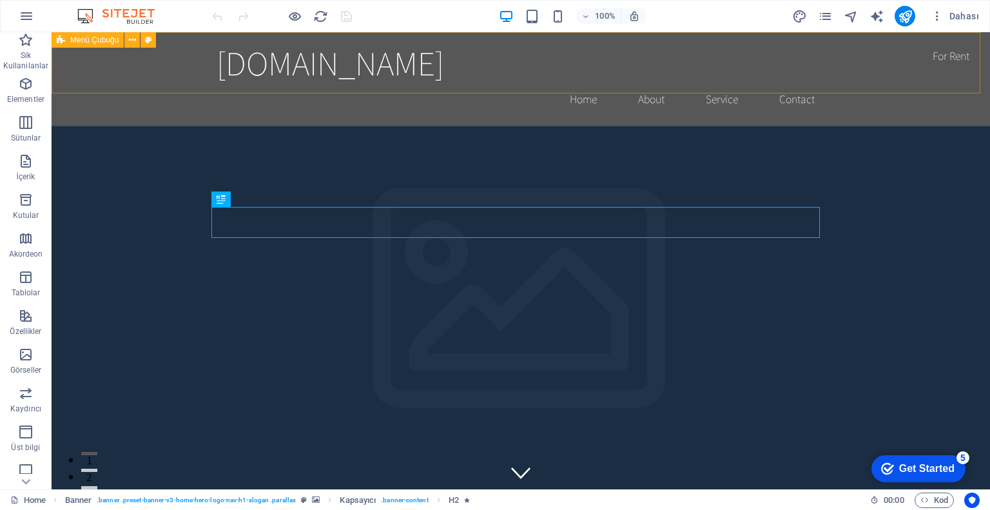
click at [73, 41] on span "Menü Çubuğu" at bounding box center [94, 40] width 48 height 8
click at [131, 38] on icon at bounding box center [132, 41] width 7 height 14
click at [128, 43] on button at bounding box center [131, 39] width 15 height 15
click at [34, 10] on button "button" at bounding box center [26, 16] width 31 height 31
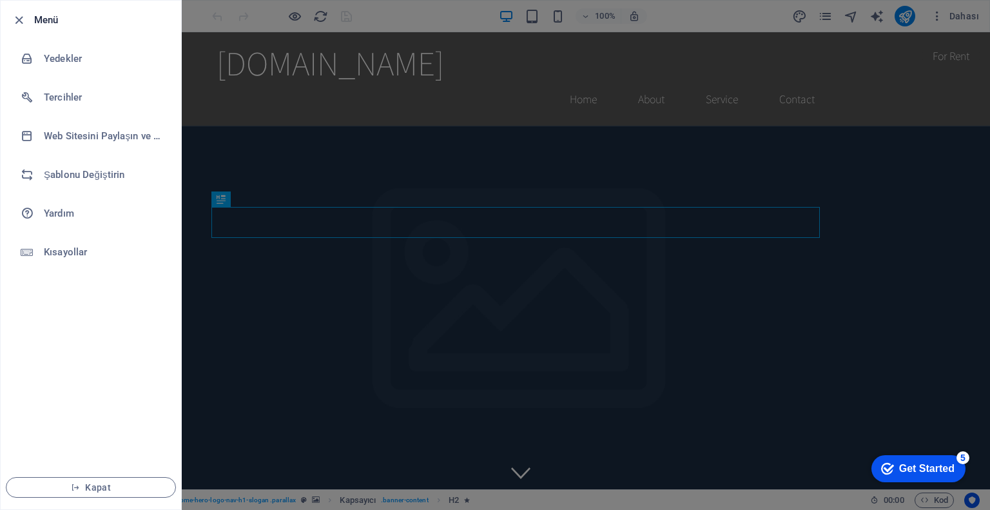
click at [52, 35] on li "Menü" at bounding box center [91, 20] width 180 height 39
